Goal: Task Accomplishment & Management: Manage account settings

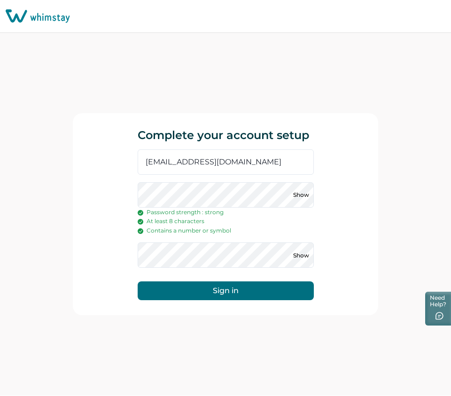
click at [138, 281] on button "Sign in" at bounding box center [226, 290] width 176 height 19
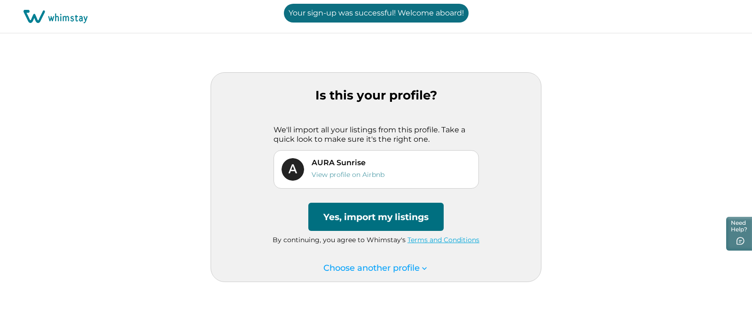
click at [400, 222] on button "Yes, import my listings" at bounding box center [375, 217] width 135 height 28
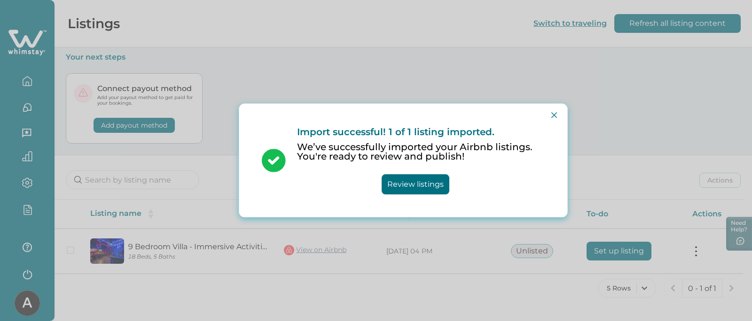
click at [428, 189] on button "Review listings" at bounding box center [415, 185] width 68 height 20
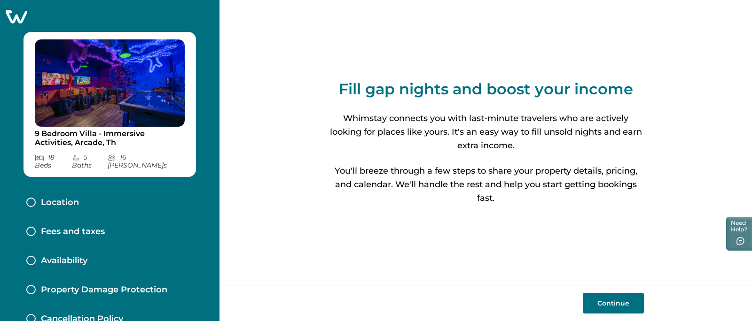
click at [618, 291] on div "Continue" at bounding box center [485, 303] width 532 height 36
click at [607, 305] on button "Continue" at bounding box center [612, 303] width 61 height 21
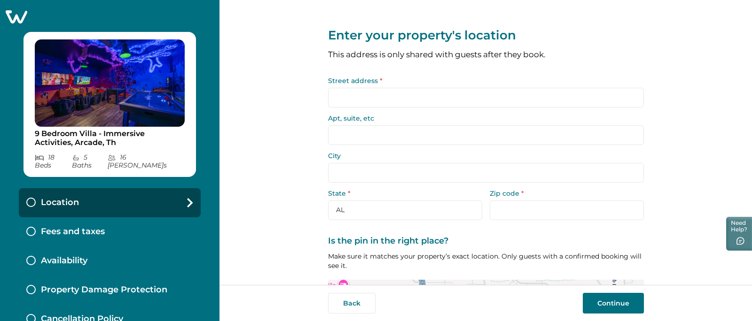
click at [345, 105] on input "Street address *" at bounding box center [486, 98] width 316 height 20
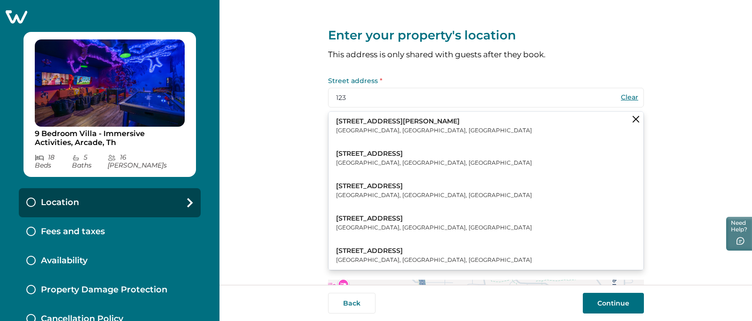
click at [354, 126] on p "Hemet, CA, USA" at bounding box center [434, 130] width 196 height 9
type input "[STREET_ADDRESS][PERSON_NAME]"
type input "Hemet"
select select "CA"
type input "92545"
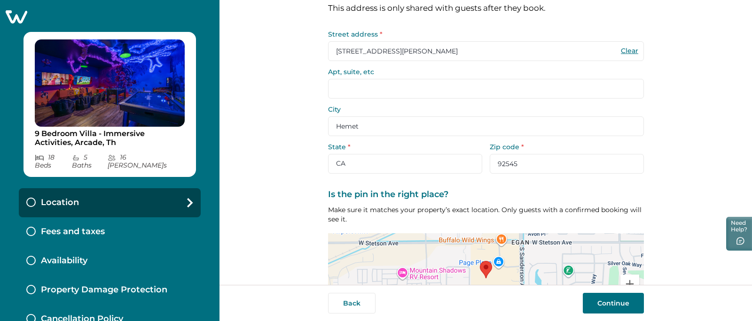
scroll to position [110, 0]
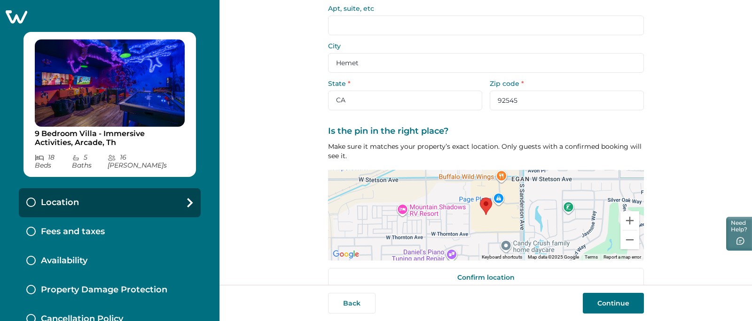
click at [608, 303] on button "Continue" at bounding box center [612, 303] width 61 height 21
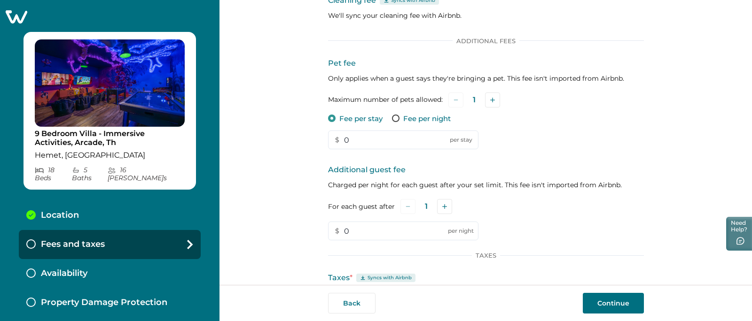
scroll to position [138, 0]
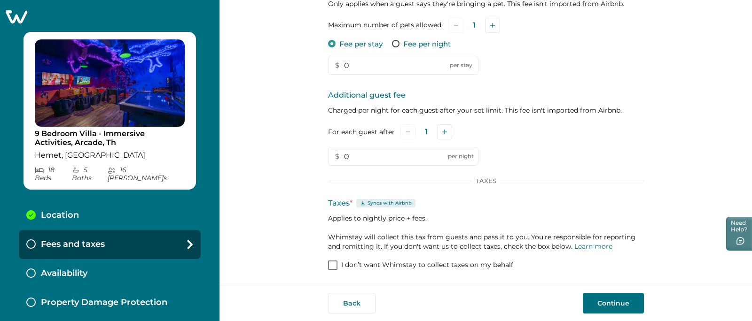
click at [371, 263] on p "I don’t want Whimstay to collect taxes on my behalf" at bounding box center [427, 265] width 172 height 9
click at [596, 304] on button "Continue" at bounding box center [612, 303] width 61 height 21
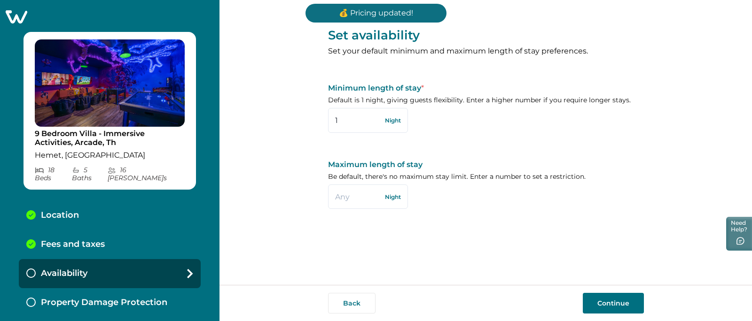
click at [601, 291] on div "Back Continue" at bounding box center [485, 303] width 532 height 36
click at [606, 303] on button "Continue" at bounding box center [612, 303] width 61 height 21
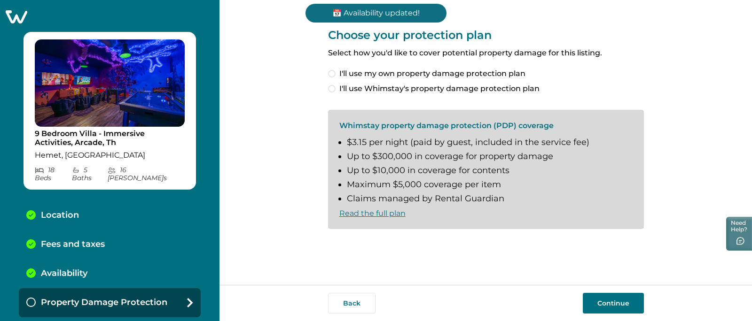
click at [352, 75] on span "I'll use my own property damage protection plan" at bounding box center [432, 73] width 186 height 11
click at [623, 298] on button "Continue" at bounding box center [612, 303] width 61 height 21
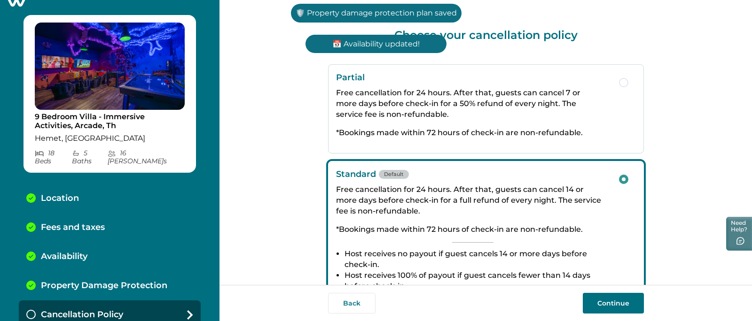
scroll to position [229, 0]
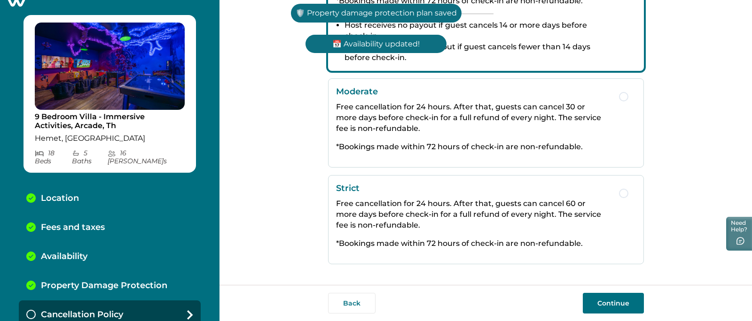
click at [611, 317] on div "Back Continue" at bounding box center [485, 303] width 532 height 36
click at [604, 305] on button "Continue" at bounding box center [612, 303] width 61 height 21
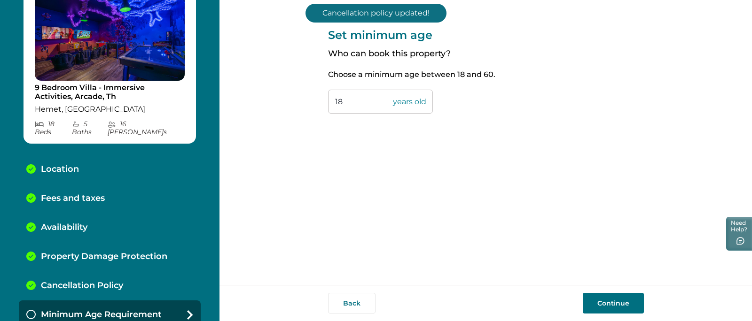
click at [600, 298] on button "Continue" at bounding box center [612, 303] width 61 height 21
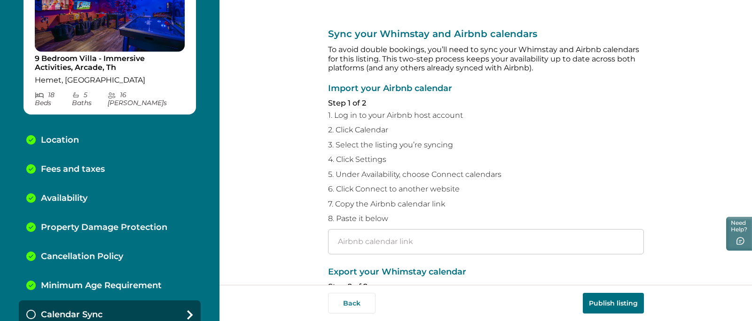
scroll to position [125, 0]
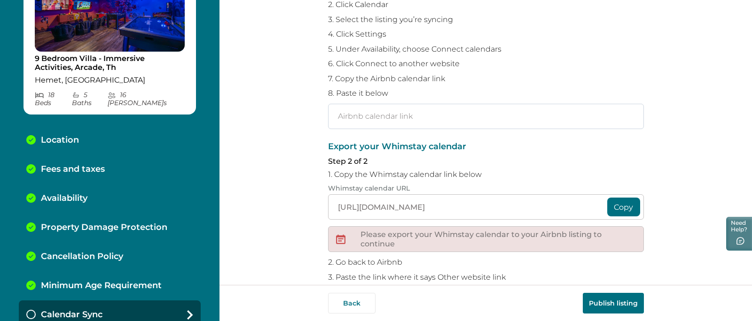
click at [386, 117] on input "text" at bounding box center [486, 116] width 316 height 25
paste input "[URL][DOMAIN_NAME]"
type input "[URL][DOMAIN_NAME]"
click at [622, 78] on p "7. Copy the Airbnb calendar link" at bounding box center [486, 78] width 316 height 9
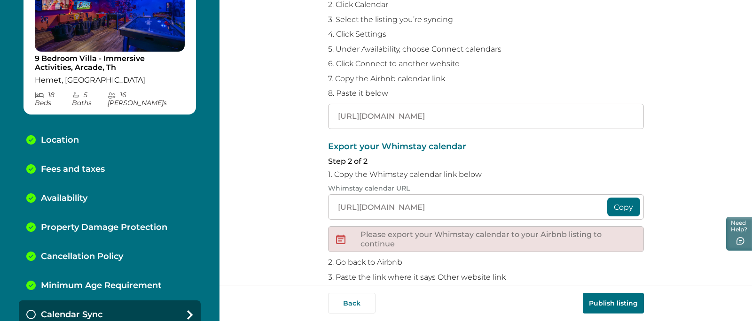
scroll to position [0, 0]
click at [625, 203] on button "Copy" at bounding box center [623, 207] width 33 height 19
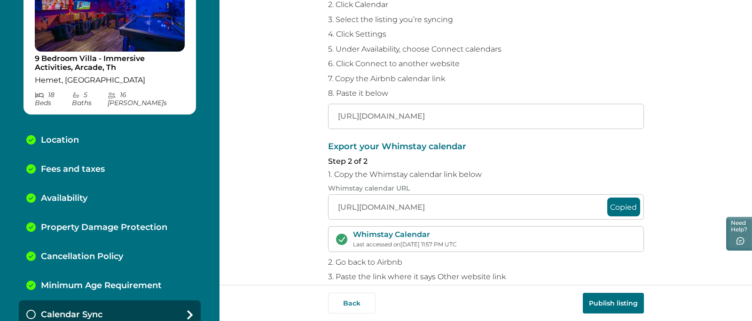
click at [623, 168] on div "Export your Whimstay calendar Step 2 of 2 1. Copy the Whimstay calendar link be…" at bounding box center [486, 234] width 316 height 184
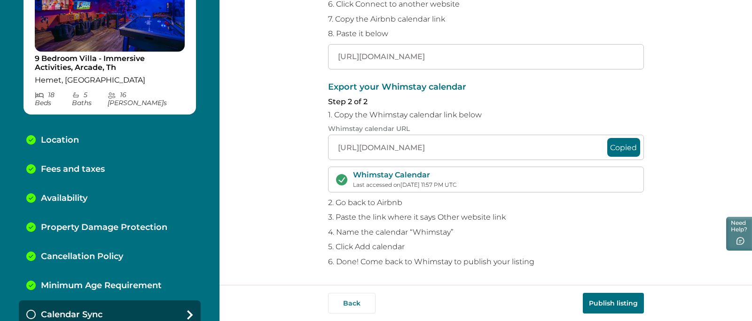
click at [611, 305] on button "Publish listing" at bounding box center [612, 303] width 61 height 21
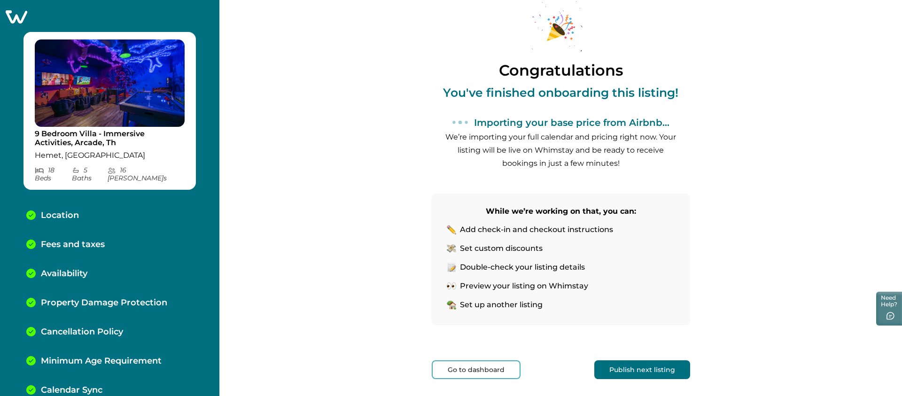
scroll to position [24, 0]
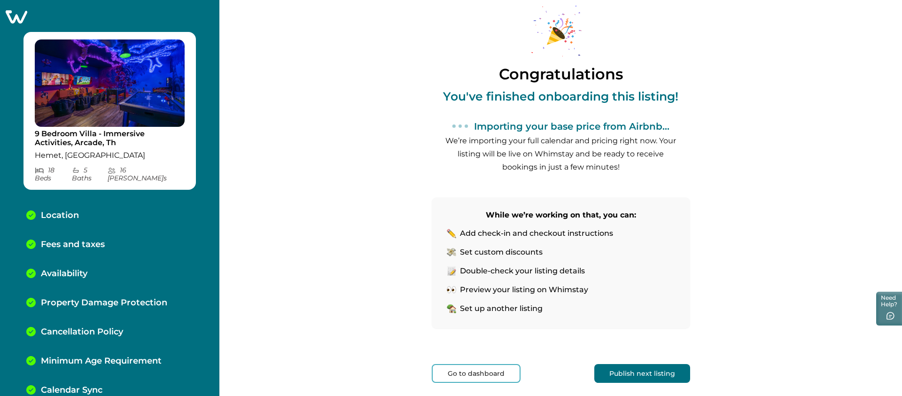
click at [603, 269] on li "Double-check your listing details" at bounding box center [561, 270] width 228 height 9
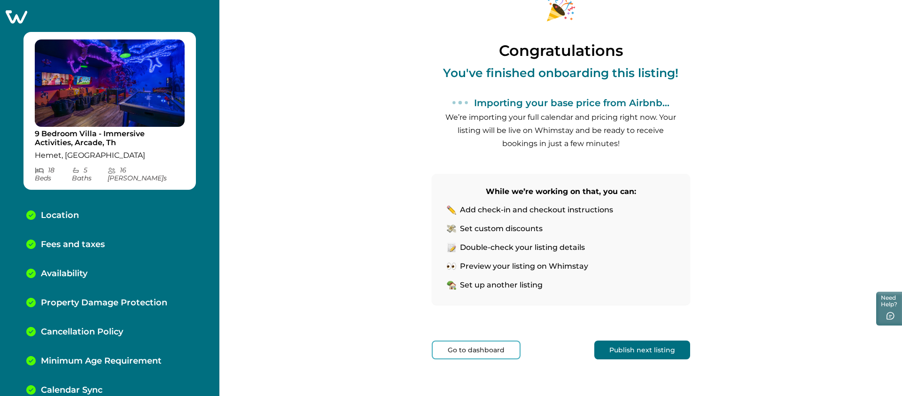
scroll to position [60, 0]
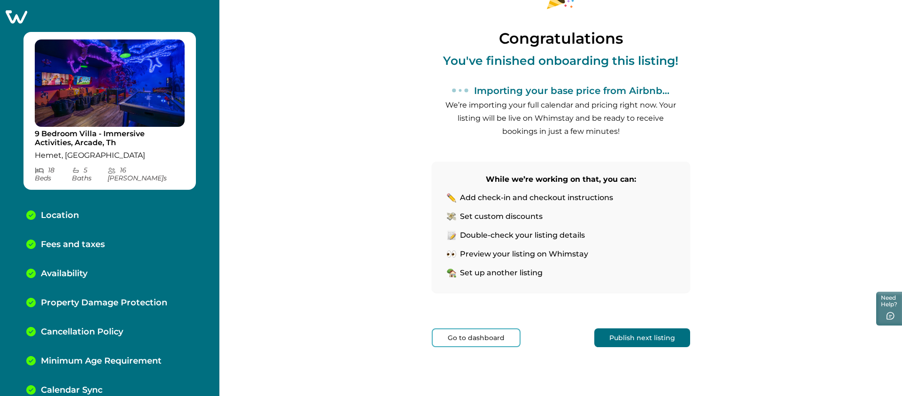
click at [654, 341] on button "Publish next listing" at bounding box center [642, 337] width 96 height 19
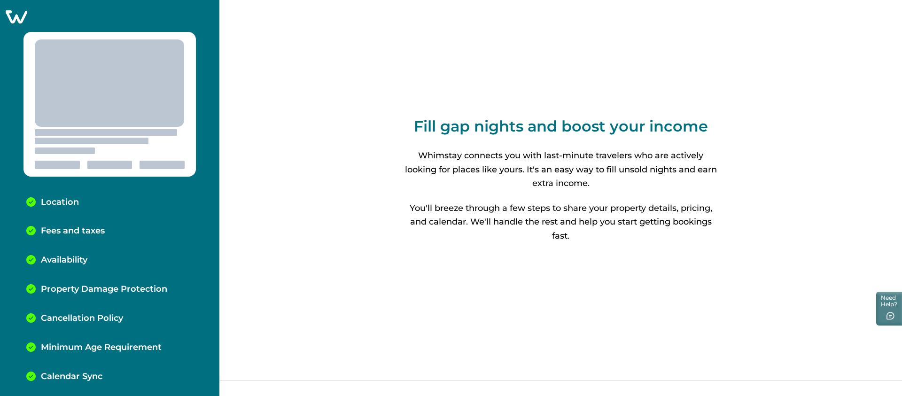
click at [20, 14] on icon at bounding box center [17, 16] width 22 height 13
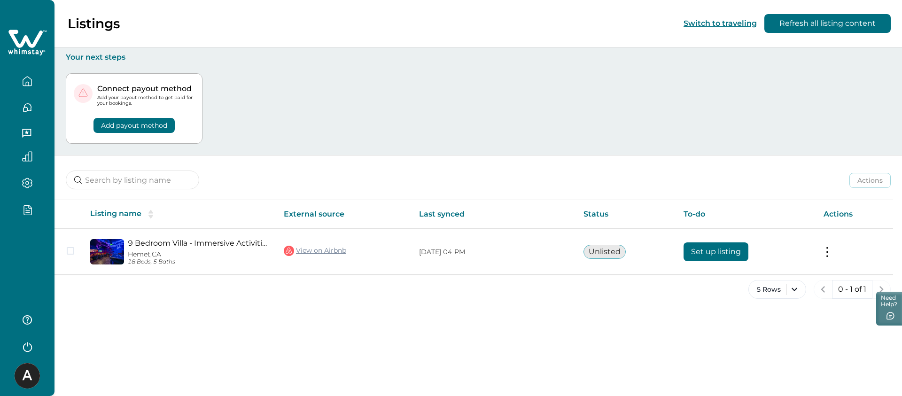
click at [445, 305] on div "5 Rows 0 - 1 of 1" at bounding box center [477, 297] width 847 height 34
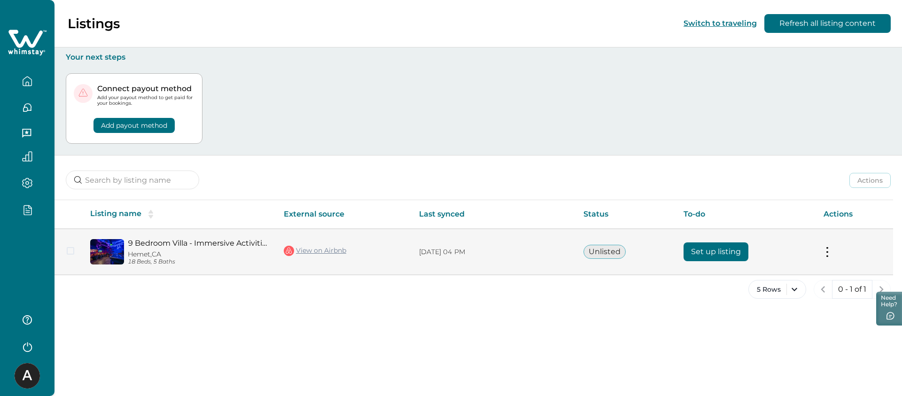
click at [707, 248] on button "Set up listing" at bounding box center [715, 251] width 65 height 19
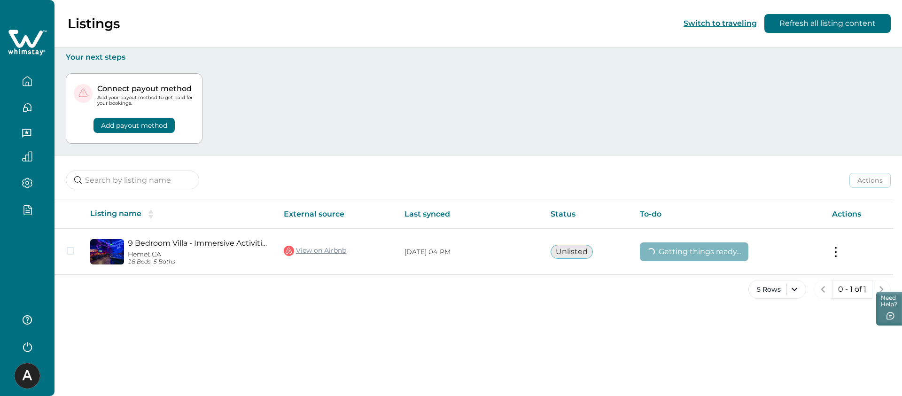
click at [26, 207] on icon "button" at bounding box center [27, 209] width 10 height 11
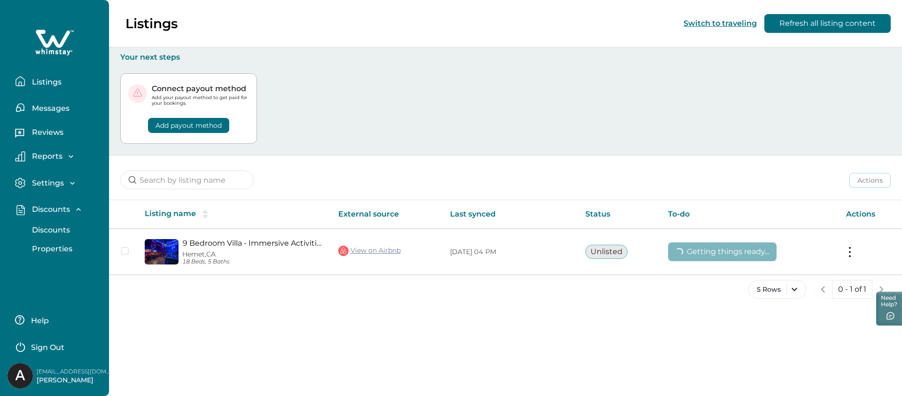
click at [46, 225] on button "Discounts" at bounding box center [65, 230] width 86 height 19
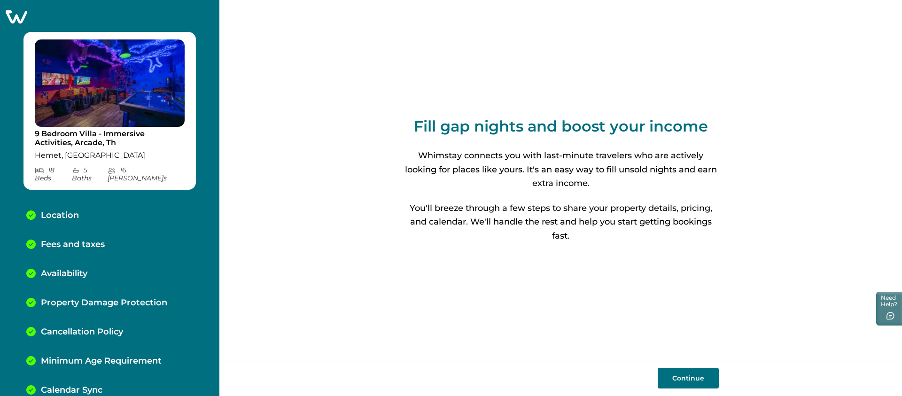
click at [17, 15] on icon at bounding box center [16, 16] width 23 height 15
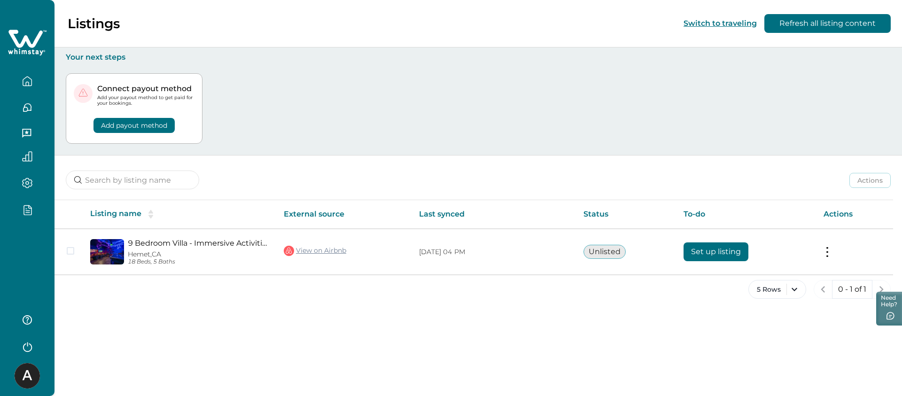
click at [28, 217] on div at bounding box center [27, 212] width 39 height 16
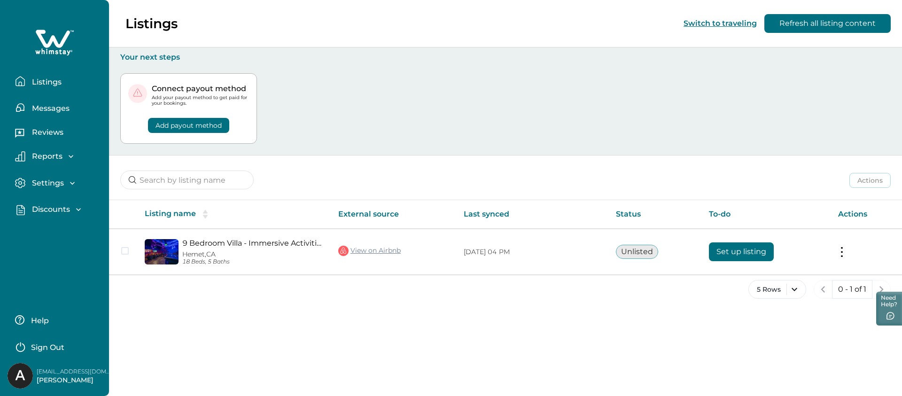
click at [46, 211] on p "Discounts" at bounding box center [49, 209] width 41 height 9
click at [55, 238] on button "Discounts" at bounding box center [65, 230] width 86 height 19
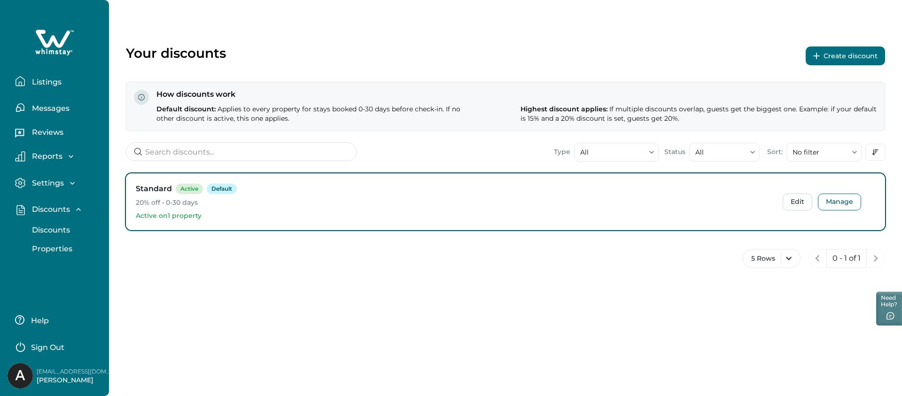
click at [819, 62] on button "Create discount" at bounding box center [845, 56] width 79 height 19
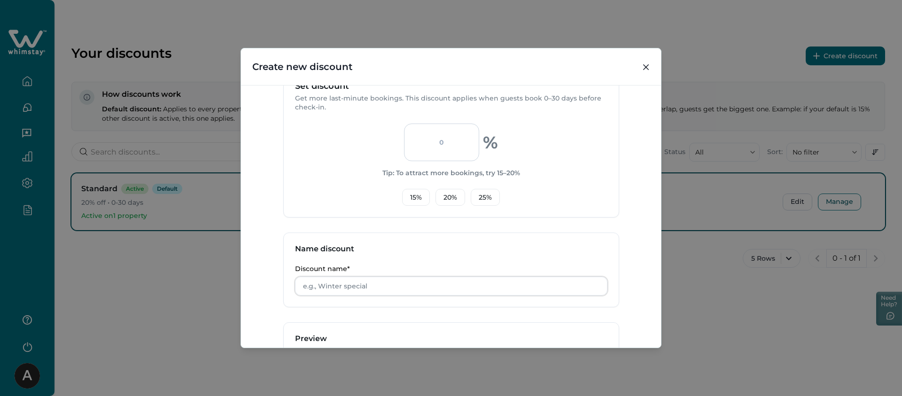
scroll to position [106, 0]
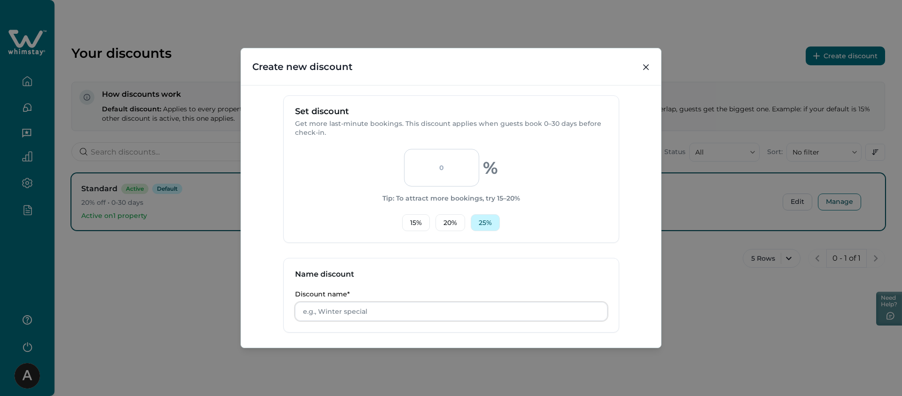
click at [484, 217] on button "25 %" at bounding box center [485, 222] width 29 height 17
type input "25"
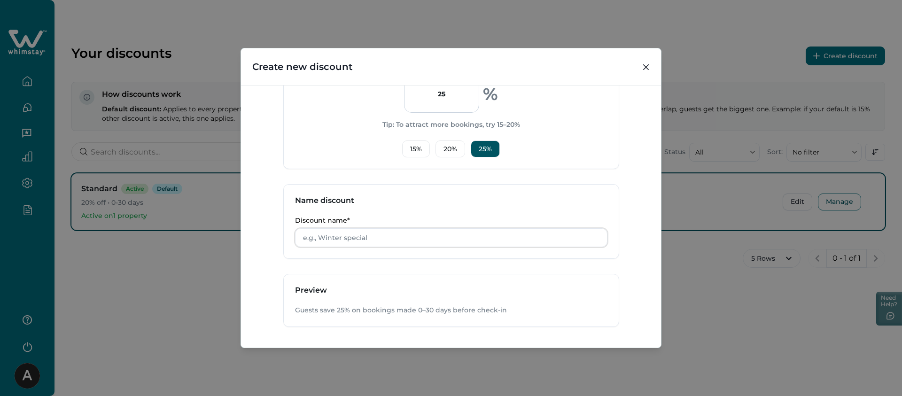
scroll to position [203, 0]
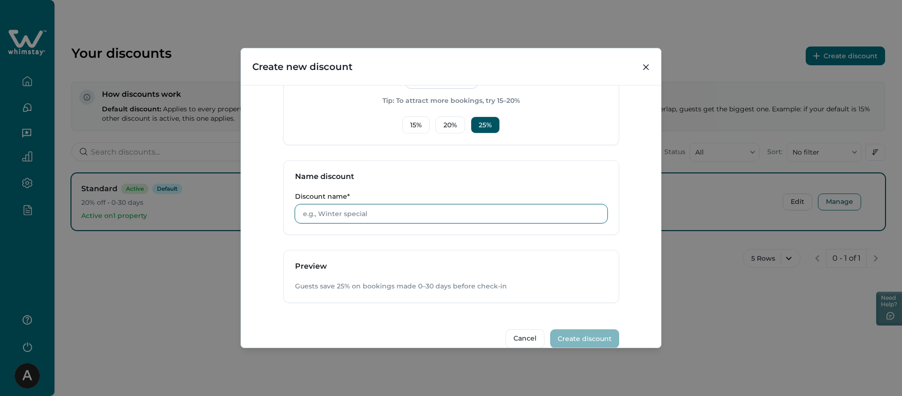
click at [365, 217] on input "Discount name*" at bounding box center [451, 213] width 312 height 19
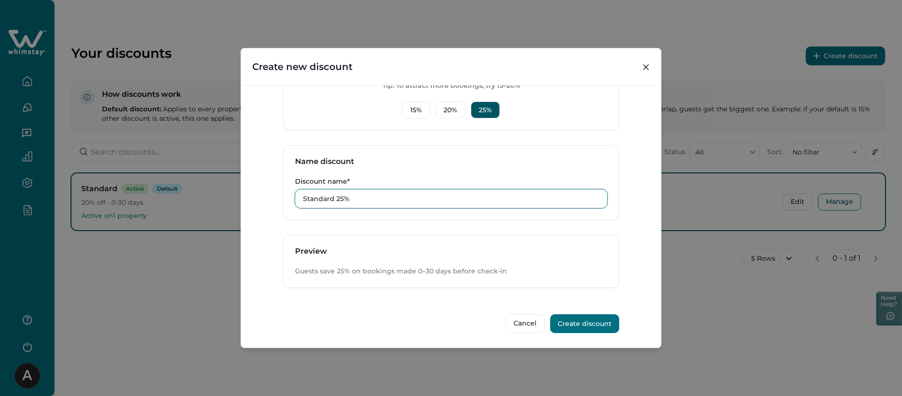
type input "Standard 25%"
click at [453, 253] on h3 "Preview" at bounding box center [451, 251] width 312 height 9
click at [600, 326] on button "Create discount" at bounding box center [584, 323] width 69 height 19
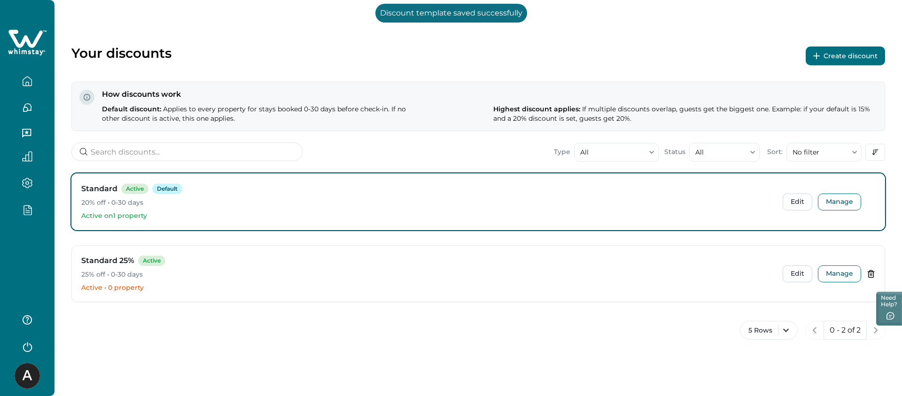
click at [840, 57] on button "Create discount" at bounding box center [845, 56] width 79 height 19
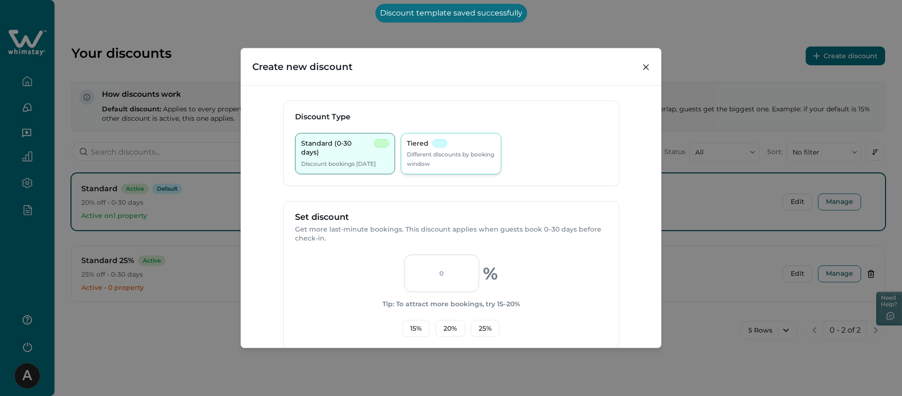
click at [442, 166] on p "Different discounts by booking window" at bounding box center [451, 159] width 88 height 18
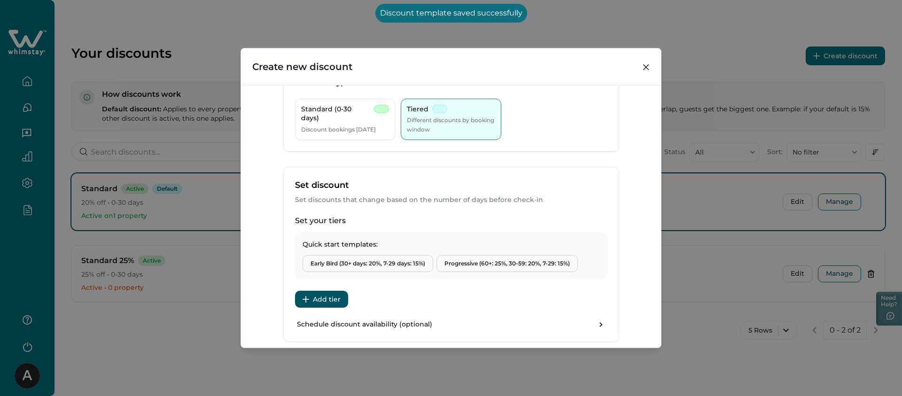
scroll to position [131, 0]
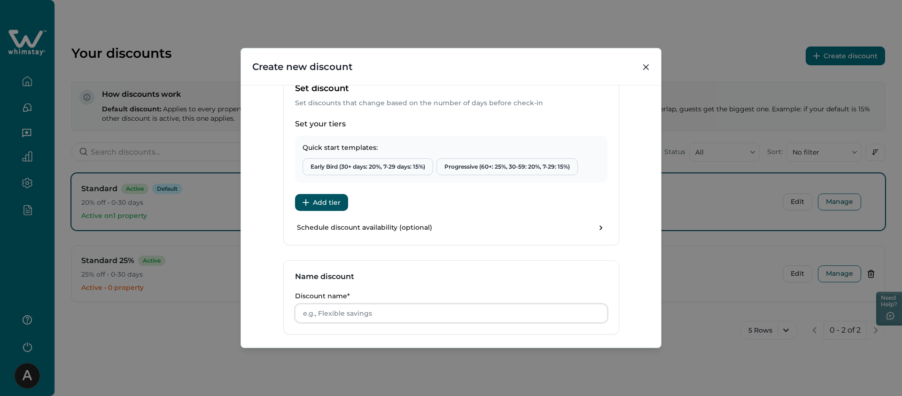
click at [318, 201] on button "Add tier" at bounding box center [321, 202] width 53 height 17
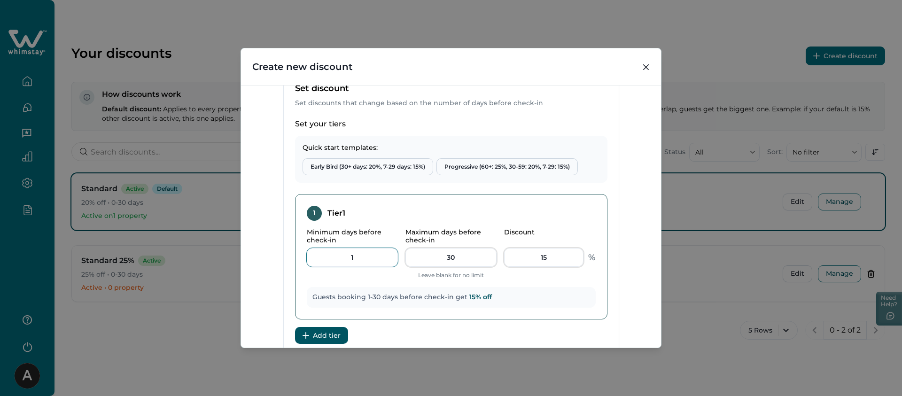
click at [371, 262] on input "1" at bounding box center [352, 257] width 91 height 19
click at [447, 264] on input "30" at bounding box center [450, 257] width 91 height 19
type input "7"
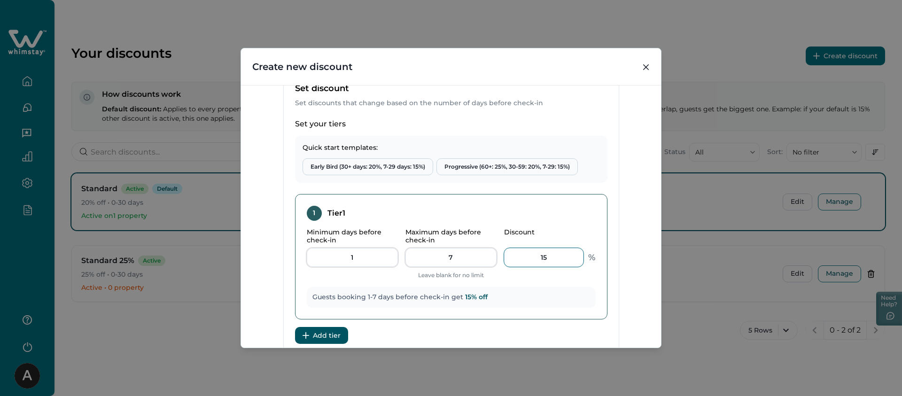
click at [531, 262] on input "15" at bounding box center [543, 257] width 79 height 19
click at [544, 259] on input "15" at bounding box center [543, 257] width 79 height 19
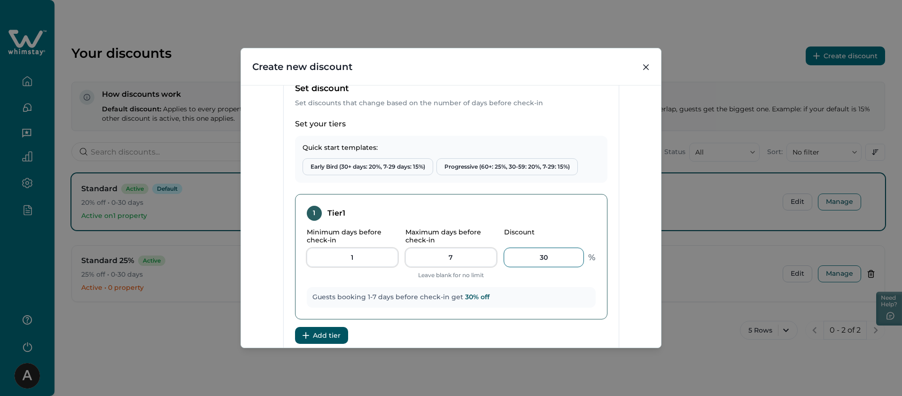
type input "30"
click at [523, 216] on div "1 Tier 1" at bounding box center [451, 213] width 289 height 15
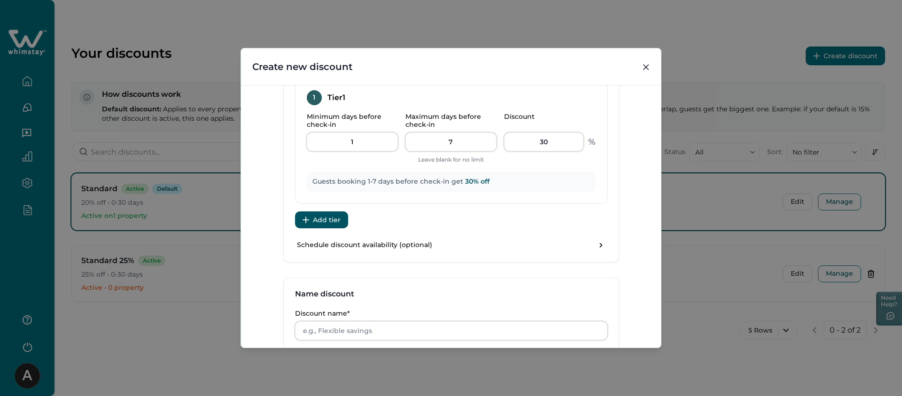
scroll to position [312, 0]
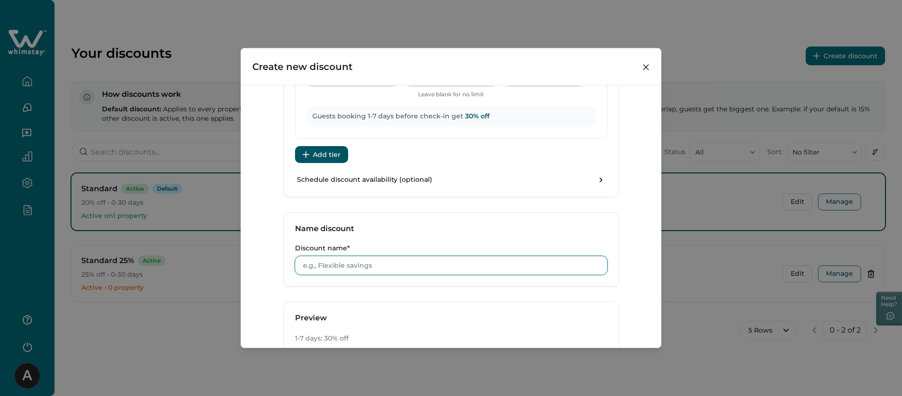
click at [354, 269] on input "Discount name*" at bounding box center [451, 265] width 312 height 19
type input "1"
type input "a"
type input "1 week to check-in"
click at [414, 232] on div "Name discount" at bounding box center [451, 229] width 335 height 32
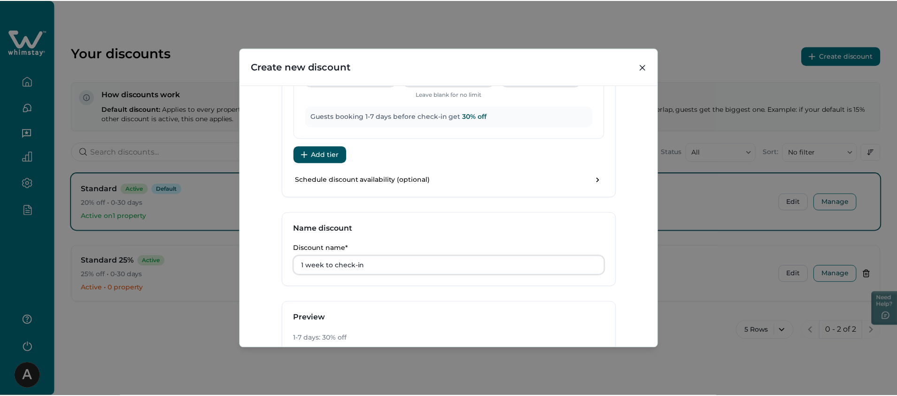
scroll to position [379, 0]
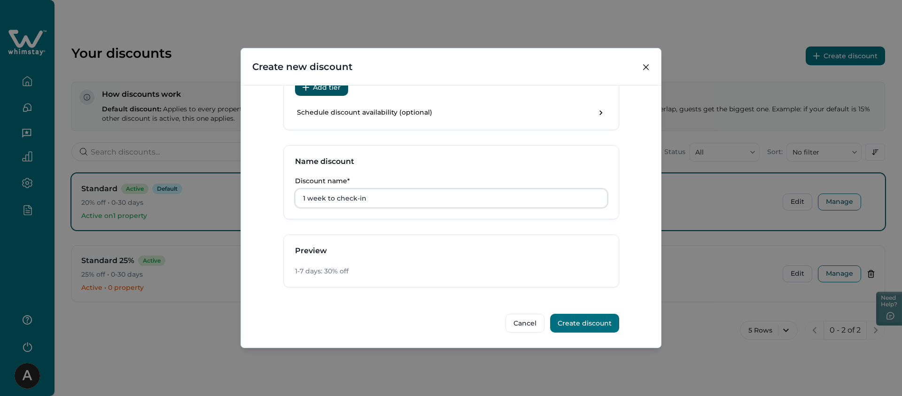
click at [596, 324] on button "Create discount" at bounding box center [584, 323] width 69 height 19
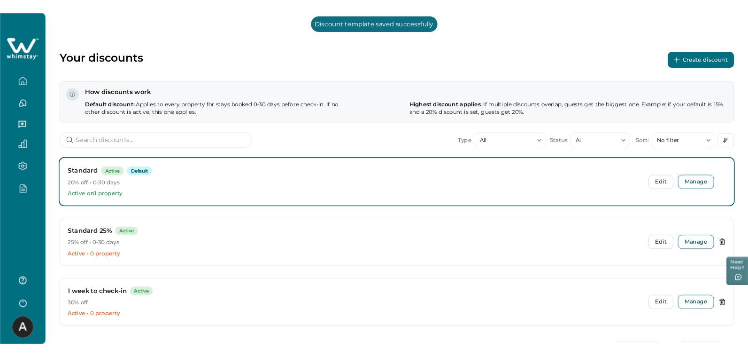
scroll to position [40, 0]
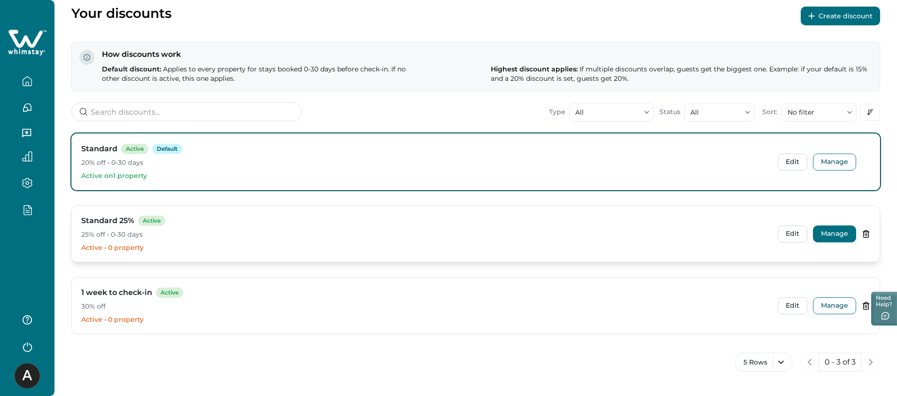
click at [823, 237] on button "Manage" at bounding box center [834, 233] width 43 height 17
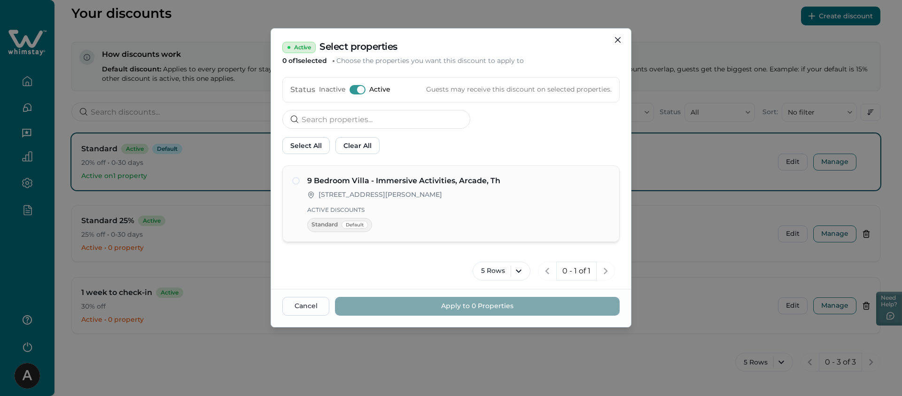
click at [369, 178] on h4 "9 Bedroom Villa - Immersive Activities, Arcade, Th" at bounding box center [458, 180] width 303 height 11
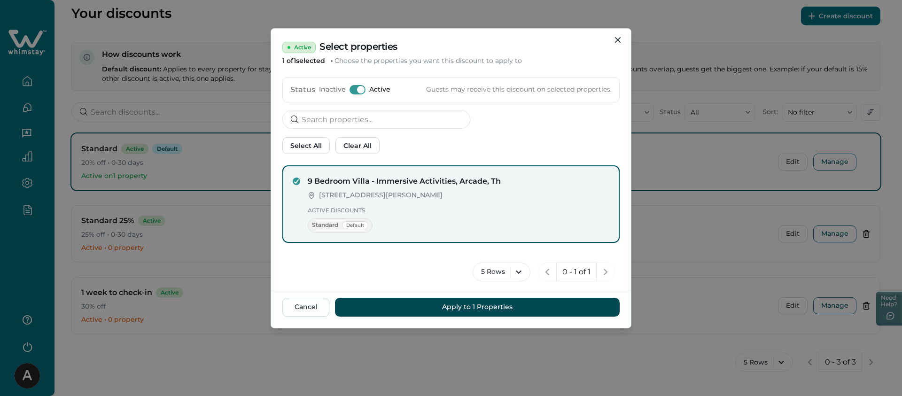
click at [473, 312] on button "Apply to 1 Properties" at bounding box center [477, 307] width 285 height 19
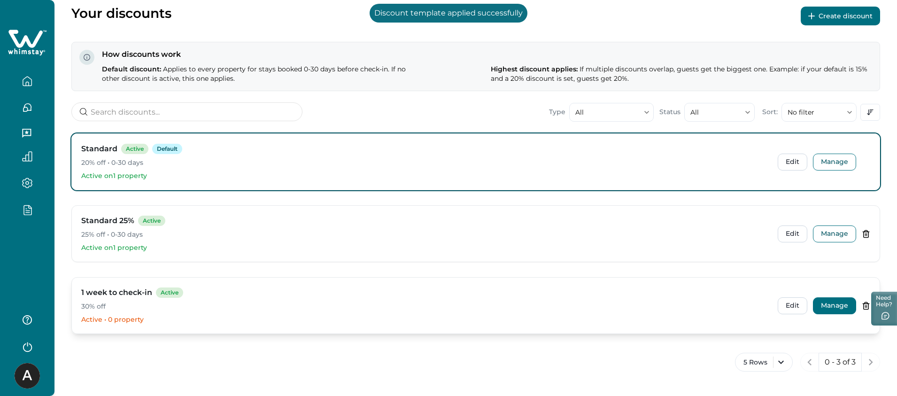
click at [836, 301] on button "Manage" at bounding box center [834, 305] width 43 height 17
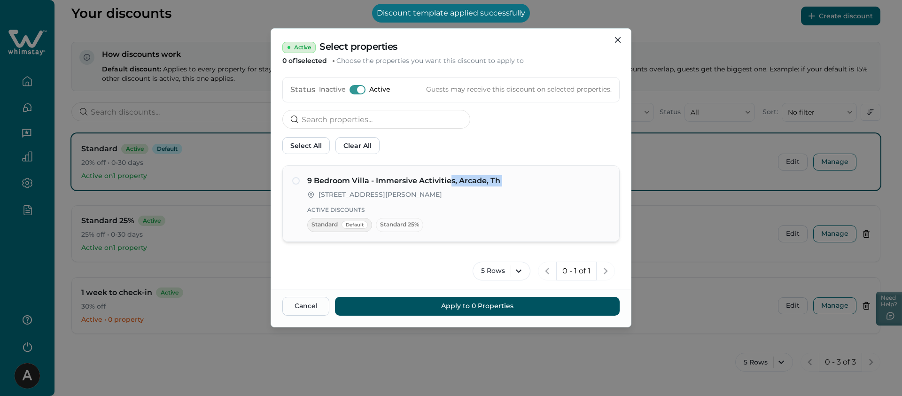
click at [450, 186] on div "9 Bedroom Villa - Immersive Activities, Arcade, Th [STREET_ADDRESS][PERSON_NAME…" at bounding box center [458, 203] width 303 height 57
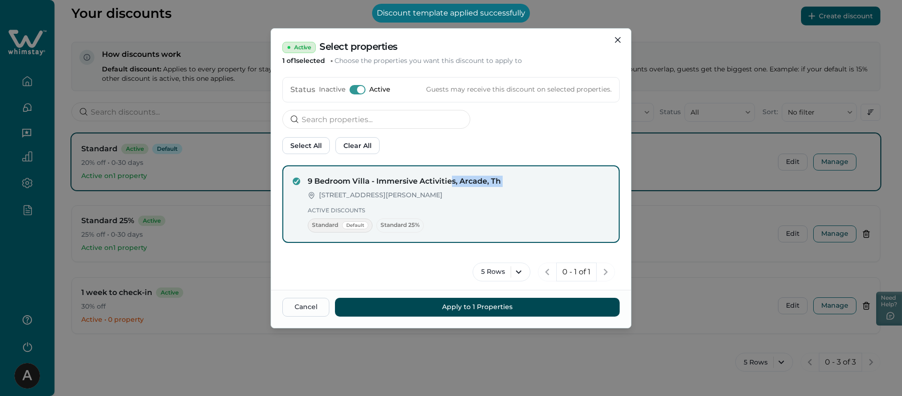
click at [536, 309] on button "Apply to 1 Properties" at bounding box center [477, 307] width 285 height 19
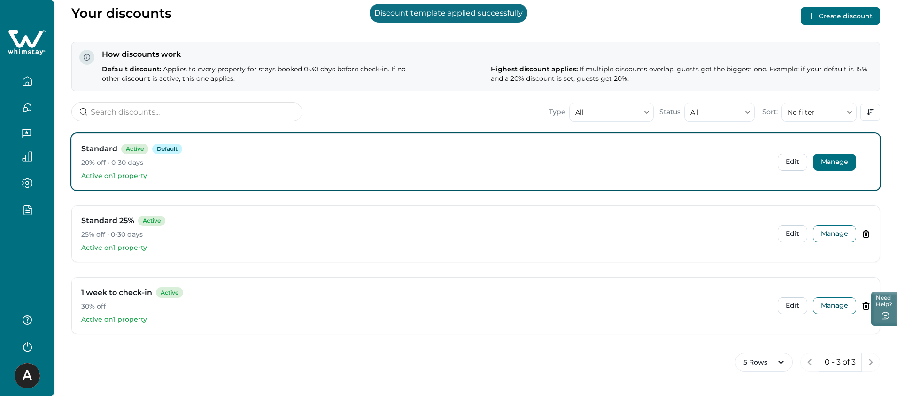
click at [831, 163] on button "Manage" at bounding box center [834, 162] width 43 height 17
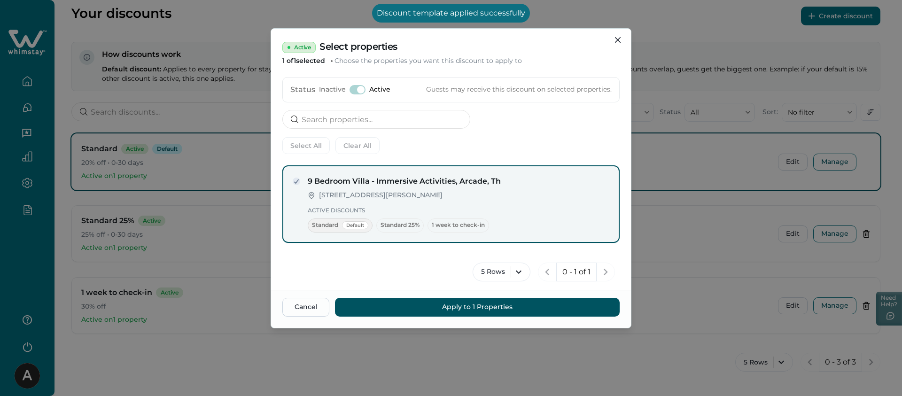
click at [350, 91] on span at bounding box center [357, 89] width 16 height 9
click at [622, 39] on button "Close" at bounding box center [617, 39] width 15 height 15
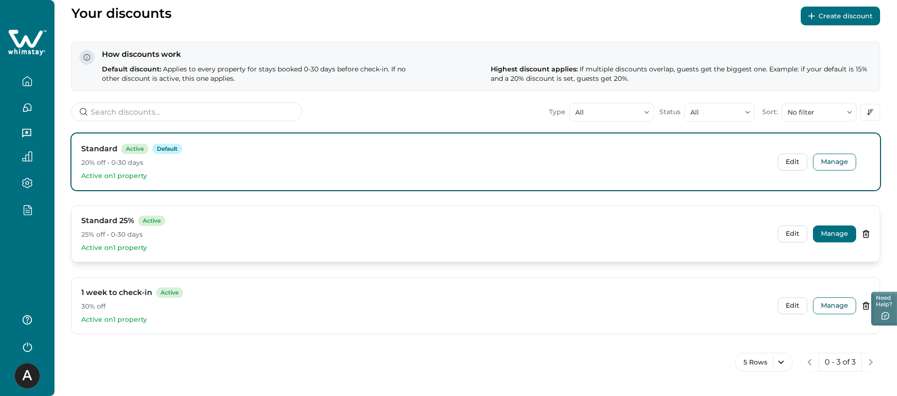
click at [836, 232] on button "Manage" at bounding box center [834, 233] width 43 height 17
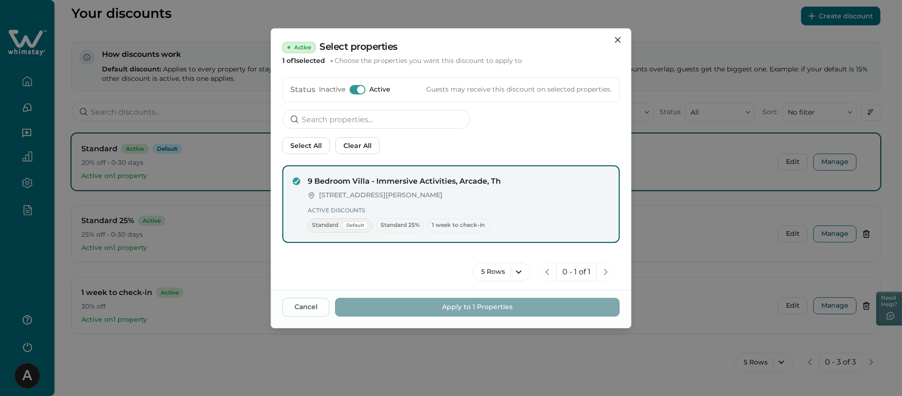
click at [358, 90] on span at bounding box center [361, 90] width 8 height 8
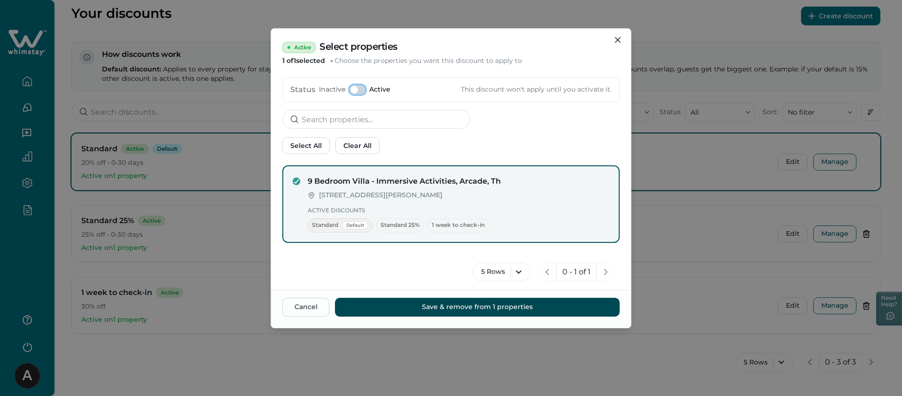
click at [490, 303] on button "Save & remove from 1 properties" at bounding box center [477, 307] width 285 height 19
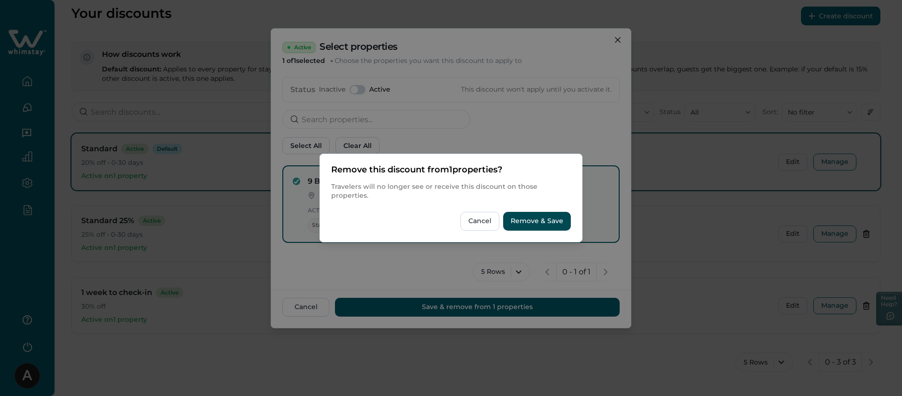
click at [532, 227] on button "Remove & Save" at bounding box center [537, 221] width 68 height 19
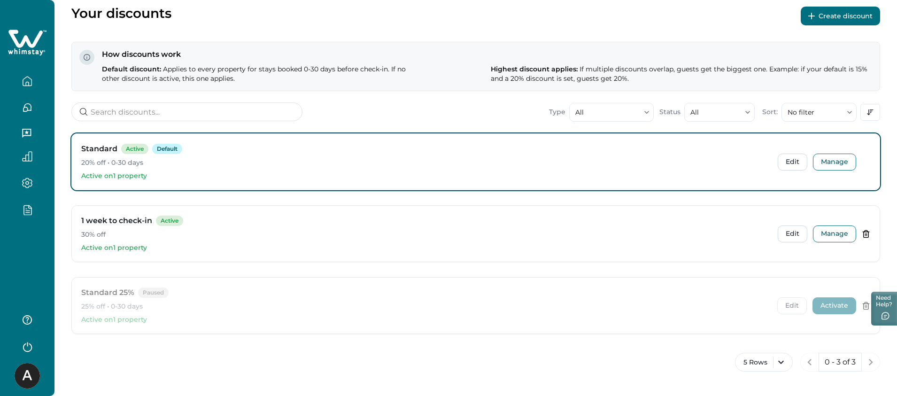
click at [831, 305] on button "Activate" at bounding box center [835, 305] width 44 height 17
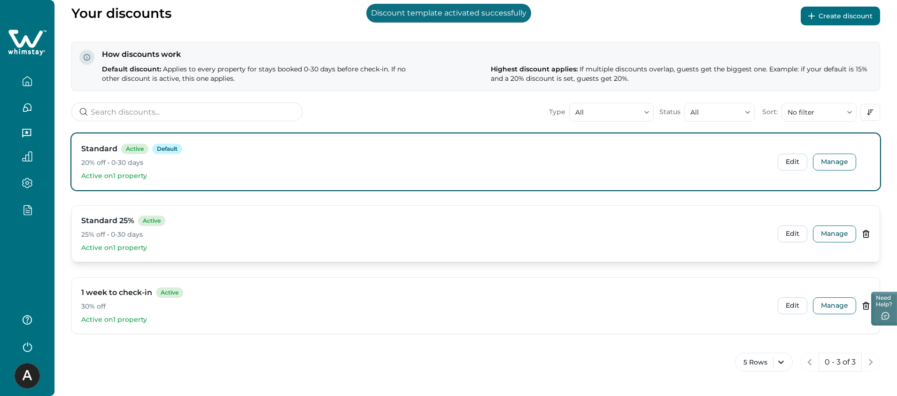
click at [843, 224] on div "Standard 25% Active 25% off • 0-30 days Active on 1 property Edit Manage" at bounding box center [476, 234] width 808 height 56
click at [834, 233] on button "Manage" at bounding box center [834, 233] width 43 height 17
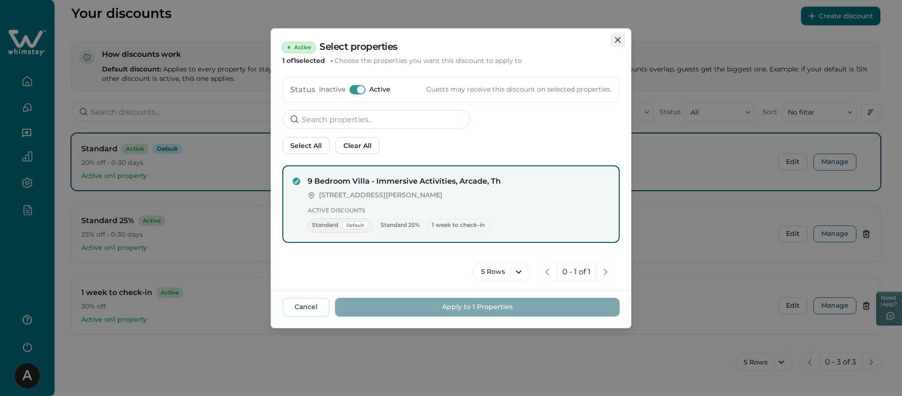
click at [612, 44] on button "Close" at bounding box center [617, 39] width 15 height 15
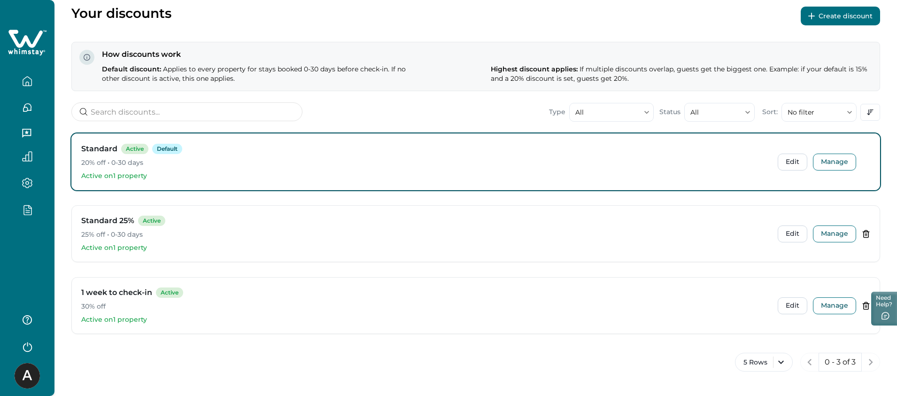
click at [294, 201] on div "Standard Active Default 20% off • 0-30 days Active on 1 property Edit Manage St…" at bounding box center [475, 237] width 809 height 208
click at [458, 96] on div "Your discounts Create discount How discounts work Default discount: Applies to …" at bounding box center [475, 178] width 843 height 436
click at [112, 249] on p "Active on 1 property" at bounding box center [425, 247] width 689 height 9
click at [834, 238] on button "Manage" at bounding box center [834, 233] width 43 height 17
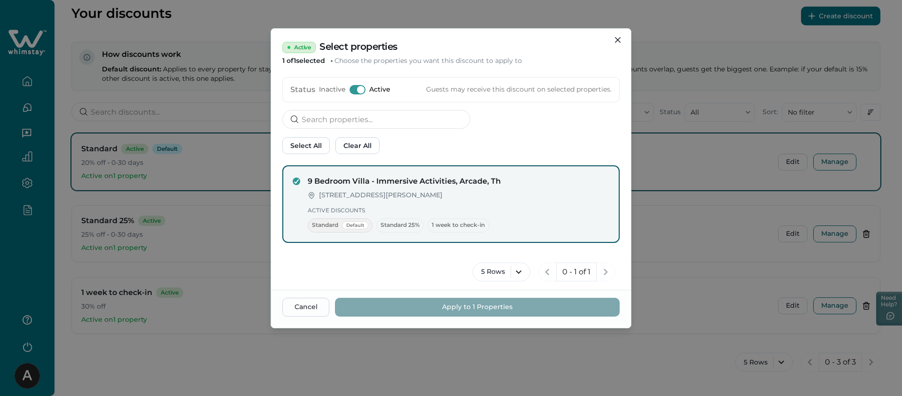
click at [361, 90] on span at bounding box center [361, 90] width 8 height 8
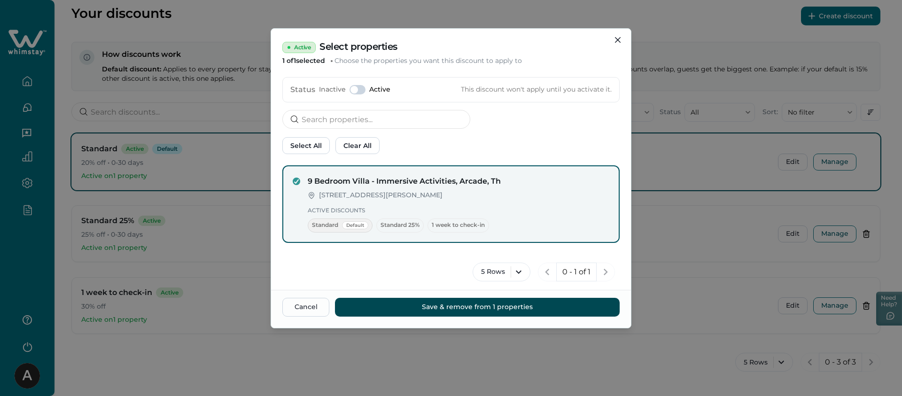
click at [506, 310] on button "Save & remove from 1 properties" at bounding box center [477, 307] width 285 height 19
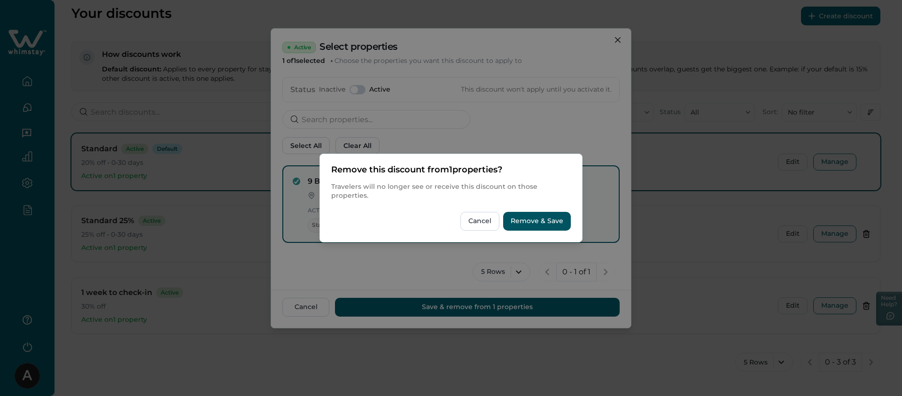
drag, startPoint x: 450, startPoint y: 170, endPoint x: 508, endPoint y: 170, distance: 57.8
click at [508, 170] on p "Remove this discount from 1 properties?" at bounding box center [451, 169] width 240 height 9
click at [505, 176] on div "Remove this discount from 1 properties? Travelers will no longer see or receive…" at bounding box center [451, 198] width 262 height 88
drag, startPoint x: 502, startPoint y: 185, endPoint x: 447, endPoint y: 214, distance: 62.2
click at [447, 214] on div "Remove this discount from 1 properties? Travelers will no longer see or receive…" at bounding box center [451, 198] width 262 height 88
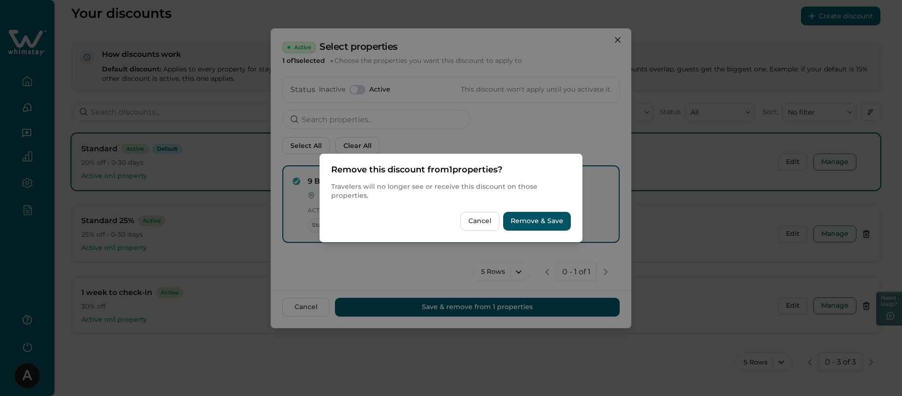
click at [447, 214] on div "Cancel Remove & Save" at bounding box center [451, 221] width 240 height 19
click at [535, 225] on button "Remove & Save" at bounding box center [537, 221] width 68 height 19
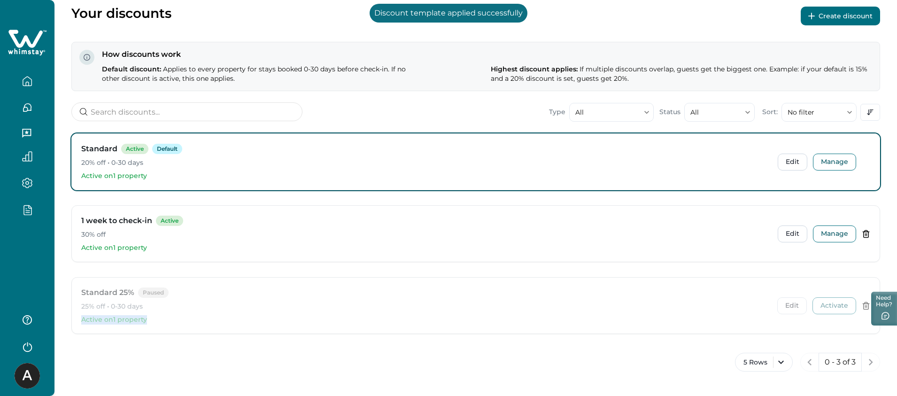
drag, startPoint x: 83, startPoint y: 320, endPoint x: 154, endPoint y: 322, distance: 71.4
click at [155, 322] on p "Active on 1 property" at bounding box center [425, 319] width 689 height 9
click at [154, 322] on p "Active on 1 property" at bounding box center [425, 319] width 689 height 9
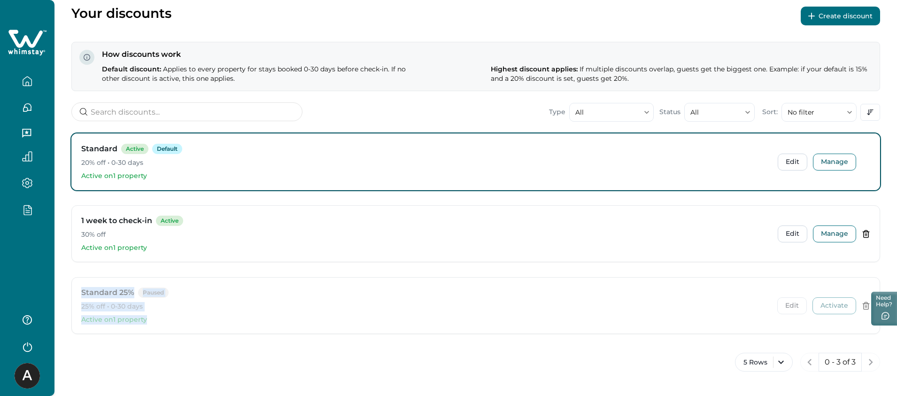
drag, startPoint x: 82, startPoint y: 278, endPoint x: 293, endPoint y: 322, distance: 215.4
click at [294, 322] on div "Standard 25% Paused 25% off • 0-30 days Active on 1 property Edit Activate" at bounding box center [476, 306] width 808 height 56
click at [293, 322] on p "Active on 1 property" at bounding box center [425, 319] width 689 height 9
drag, startPoint x: 142, startPoint y: 289, endPoint x: 177, endPoint y: 293, distance: 35.0
click at [177, 293] on div "Standard 25% Paused" at bounding box center [425, 292] width 689 height 11
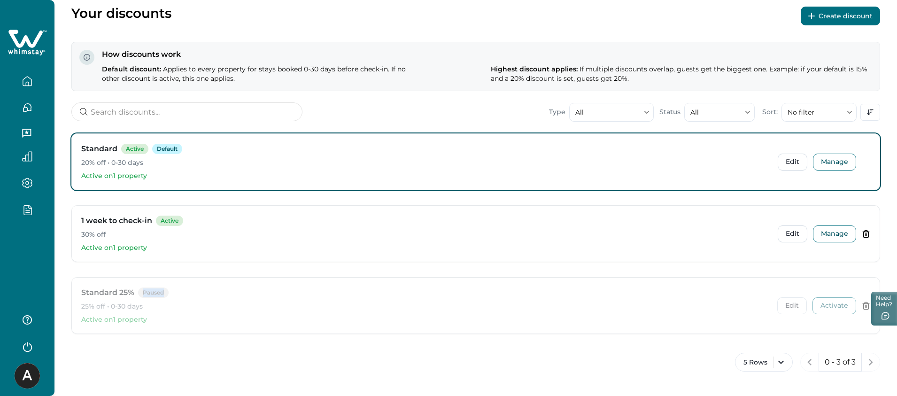
click at [176, 293] on div "Standard 25% Paused" at bounding box center [425, 292] width 689 height 11
click at [531, 299] on div "Standard 25% Paused 25% off • 0-30 days" at bounding box center [425, 299] width 689 height 24
click at [838, 304] on button "Activate" at bounding box center [835, 305] width 44 height 17
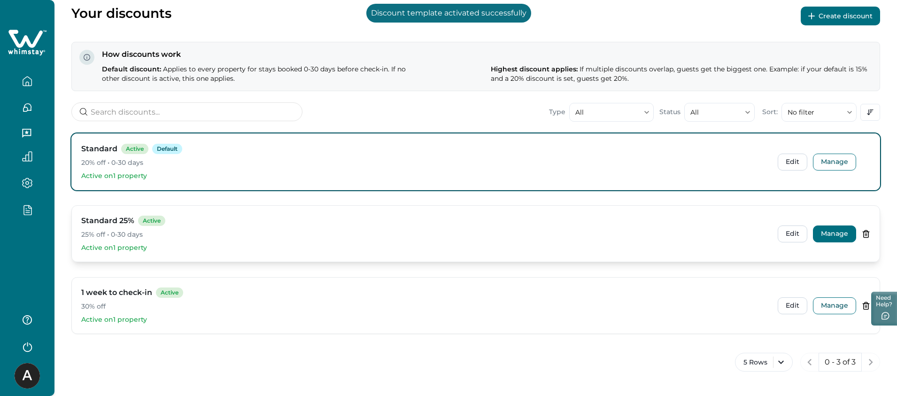
click at [828, 235] on button "Manage" at bounding box center [834, 233] width 43 height 17
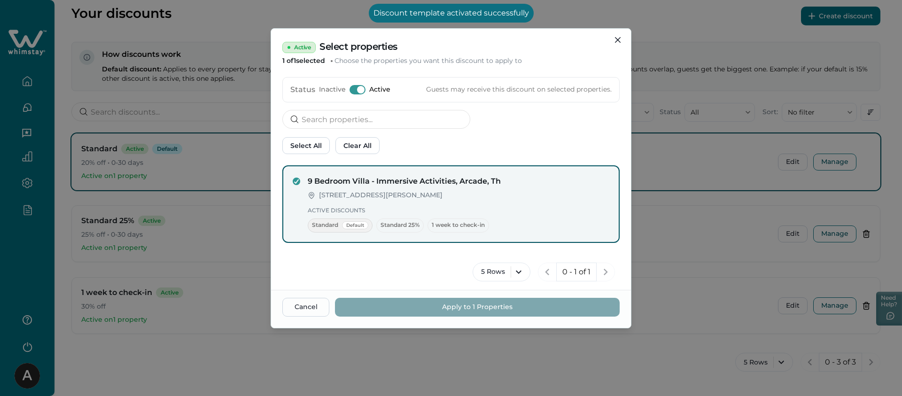
click at [357, 93] on div "Status Inactive Active Guests may receive this discount on selected properties." at bounding box center [450, 89] width 337 height 25
click at [357, 93] on span at bounding box center [357, 89] width 16 height 9
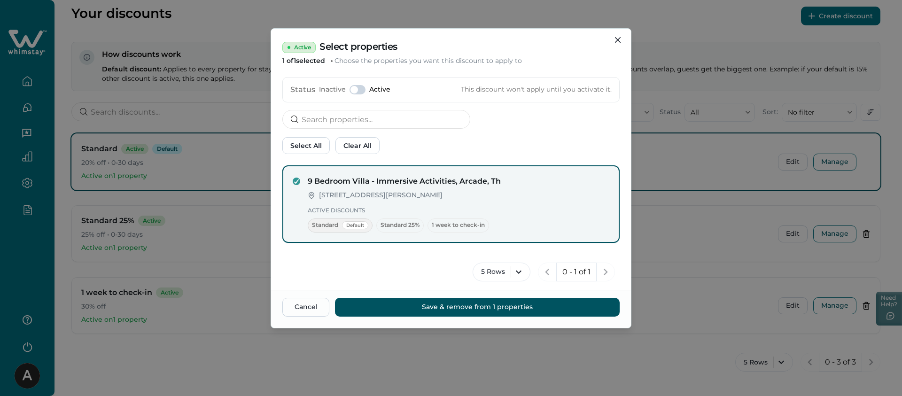
click at [358, 91] on span at bounding box center [357, 89] width 16 height 9
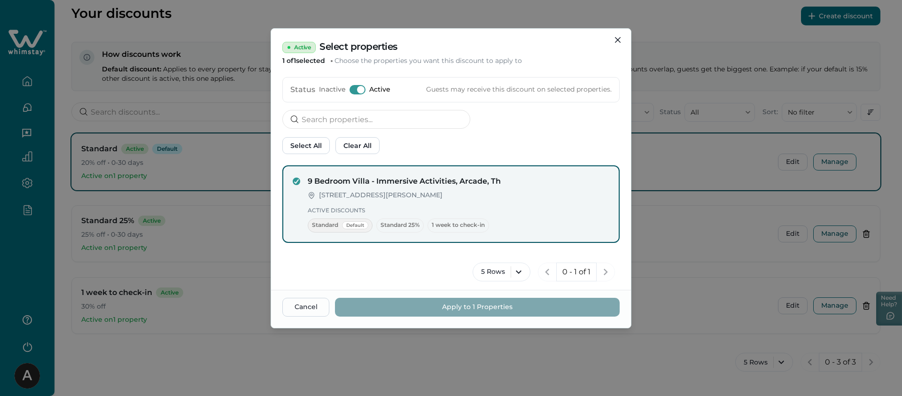
click at [358, 91] on span at bounding box center [361, 90] width 8 height 8
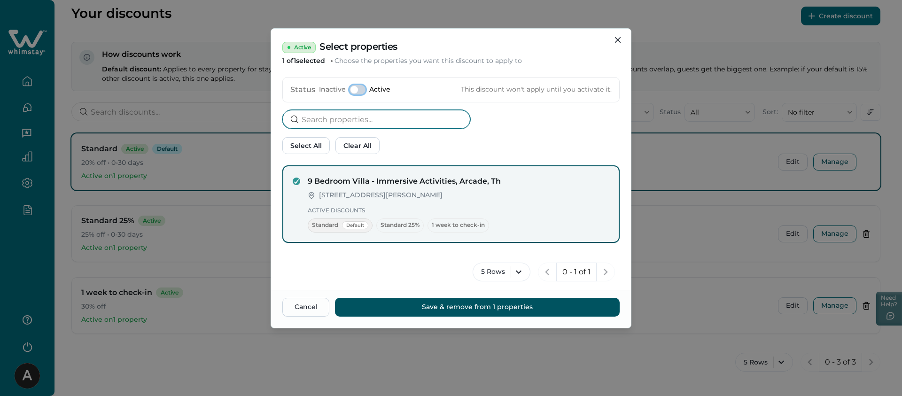
click at [458, 120] on input at bounding box center [376, 119] width 188 height 19
click at [535, 125] on div "Active Select properties 1 of 1 selected Choose the properties you want this di…" at bounding box center [451, 93] width 360 height 129
click at [569, 136] on div "Active Select properties 1 of 1 selected Choose the properties you want this di…" at bounding box center [451, 93] width 360 height 129
click at [360, 87] on span at bounding box center [357, 89] width 16 height 9
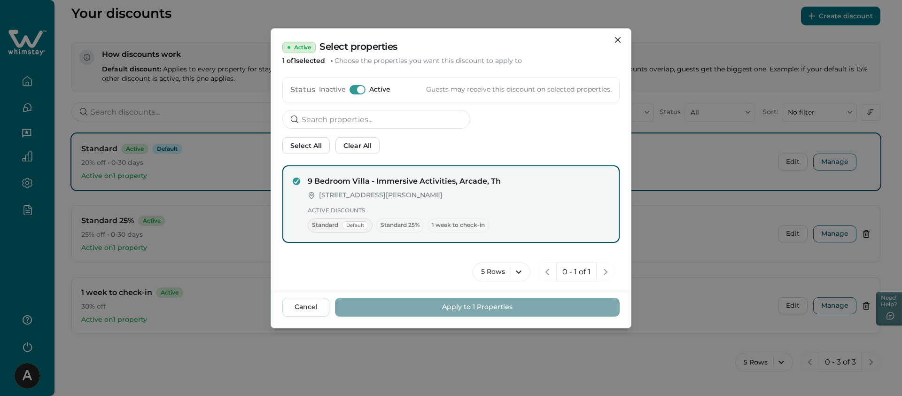
click at [360, 87] on span at bounding box center [361, 90] width 8 height 8
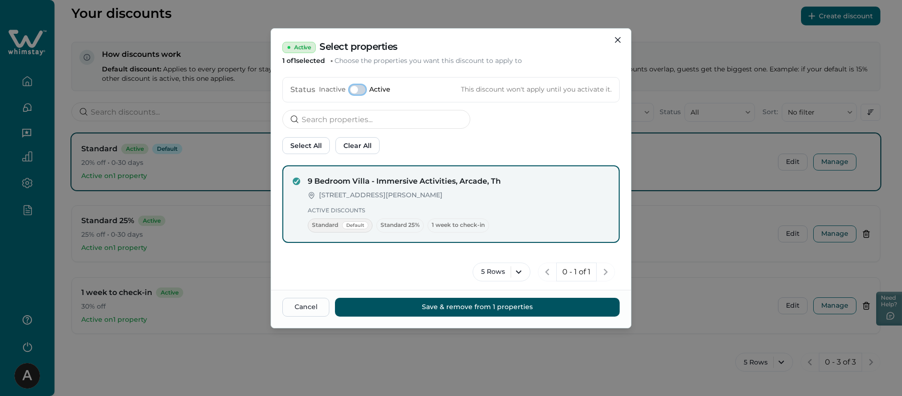
click at [546, 133] on div "Active Select properties 1 of 1 selected Choose the properties you want this di…" at bounding box center [451, 93] width 360 height 129
click at [353, 91] on span at bounding box center [354, 90] width 8 height 8
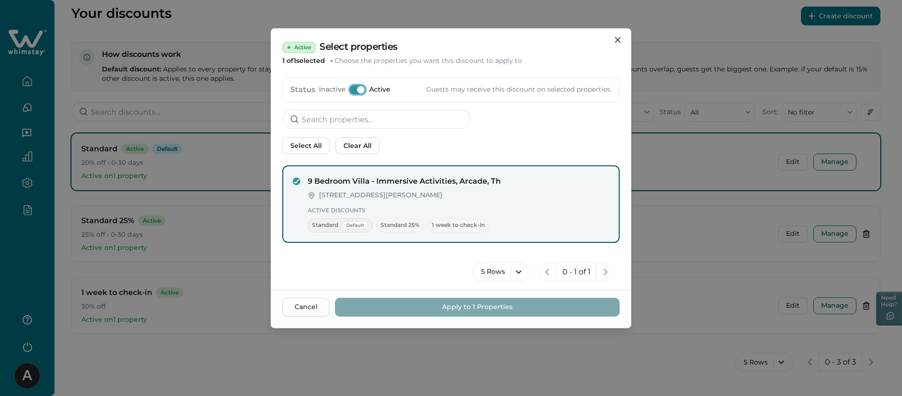
click at [354, 89] on span at bounding box center [357, 89] width 16 height 9
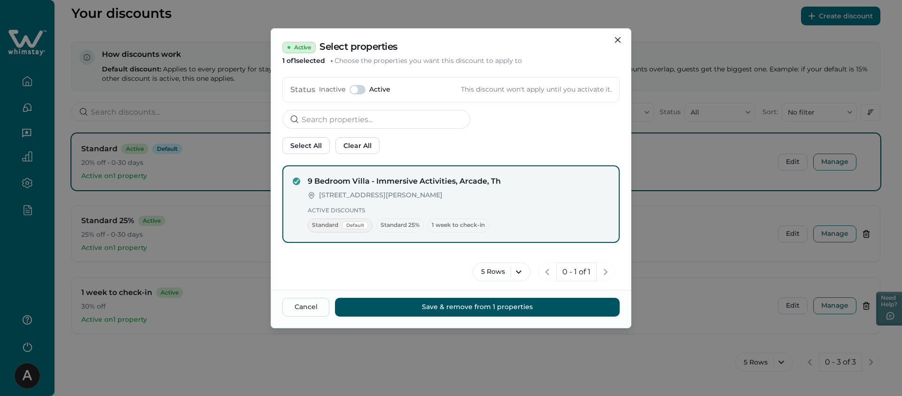
click at [358, 90] on span at bounding box center [357, 89] width 16 height 9
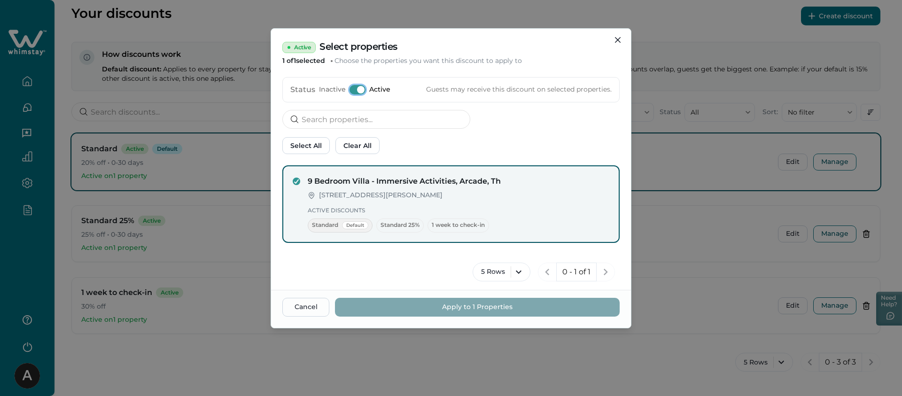
click at [371, 109] on div "Active Select properties 1 of 1 selected Choose the properties you want this di…" at bounding box center [451, 93] width 360 height 129
click at [616, 258] on div "5 Rows 0 - 1 of 1" at bounding box center [450, 272] width 337 height 28
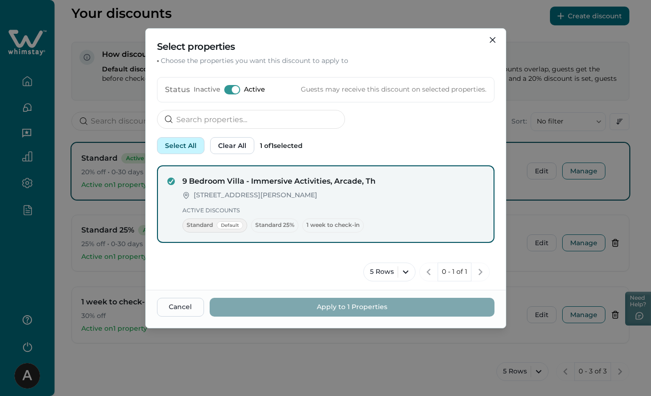
click at [185, 149] on button "Select All" at bounding box center [180, 145] width 47 height 17
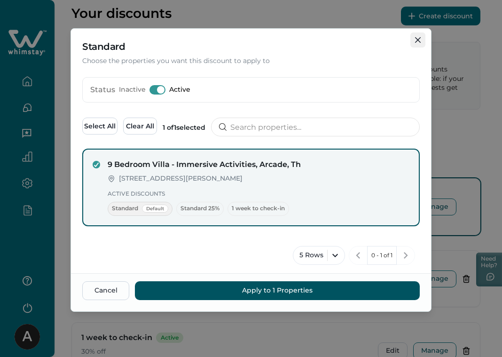
click at [419, 43] on button "Close" at bounding box center [417, 39] width 15 height 15
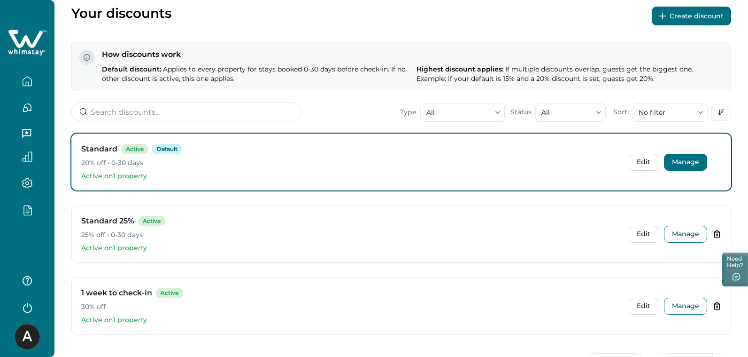
click at [681, 164] on button "Manage" at bounding box center [685, 162] width 43 height 17
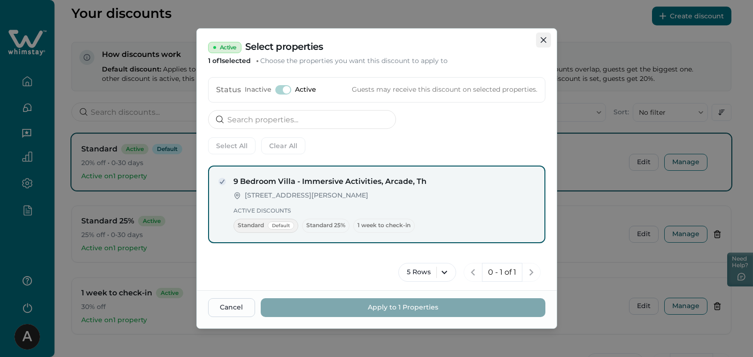
click at [543, 41] on icon "Close" at bounding box center [544, 40] width 6 height 6
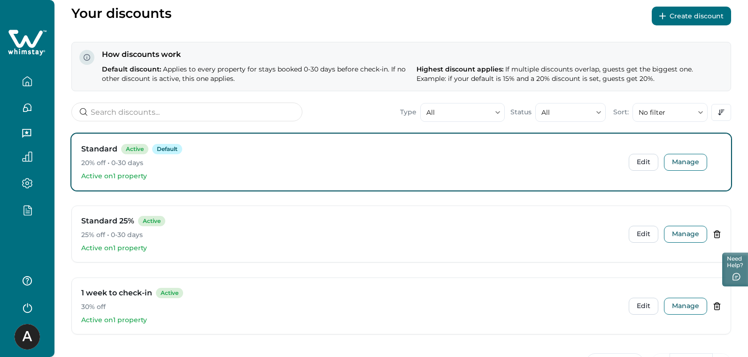
click at [39, 205] on button "button" at bounding box center [27, 209] width 39 height 11
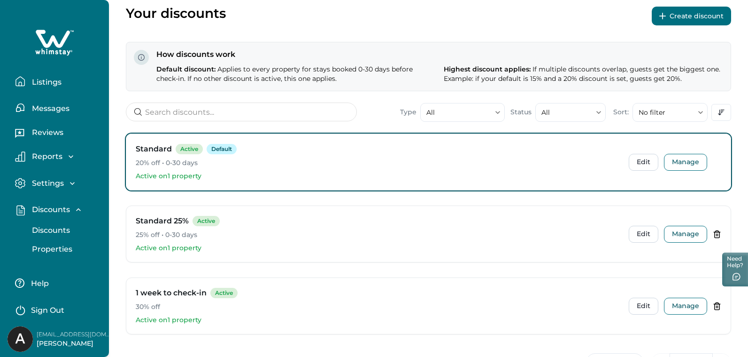
click at [54, 250] on p "Properties" at bounding box center [50, 248] width 43 height 9
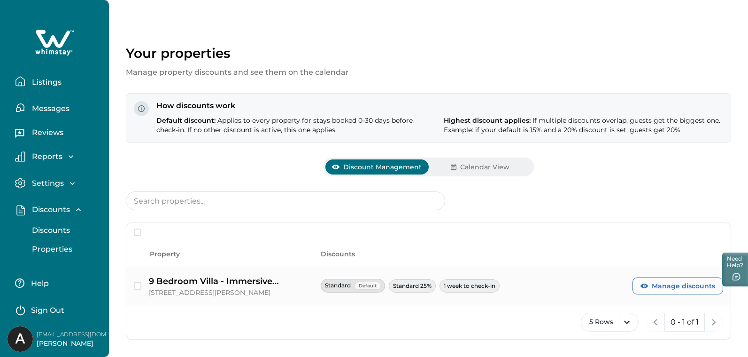
scroll to position [10, 0]
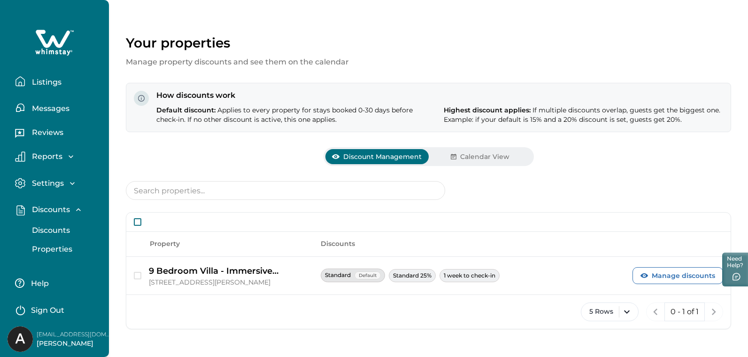
click at [138, 222] on div at bounding box center [428, 221] width 605 height 19
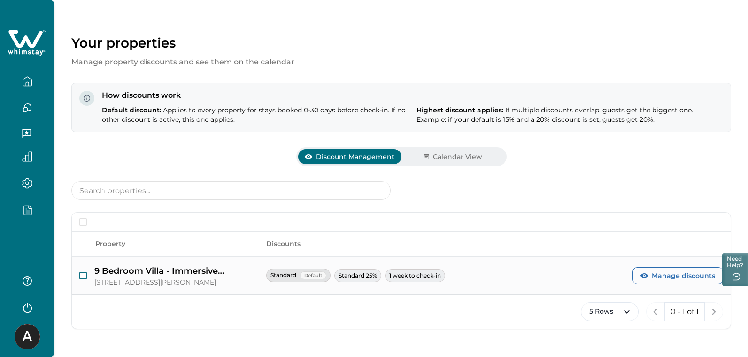
click at [85, 273] on span "button" at bounding box center [83, 276] width 8 height 8
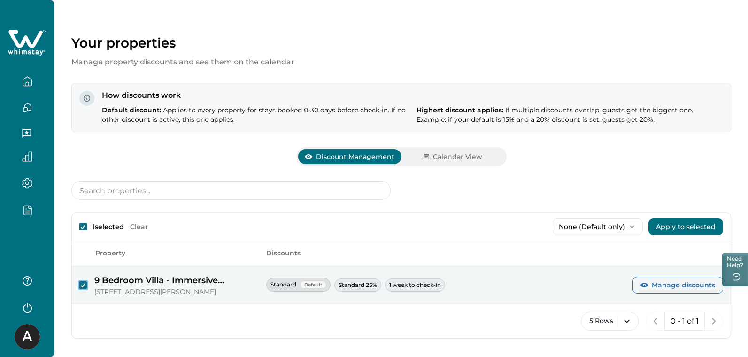
click at [22, 220] on div at bounding box center [27, 212] width 39 height 16
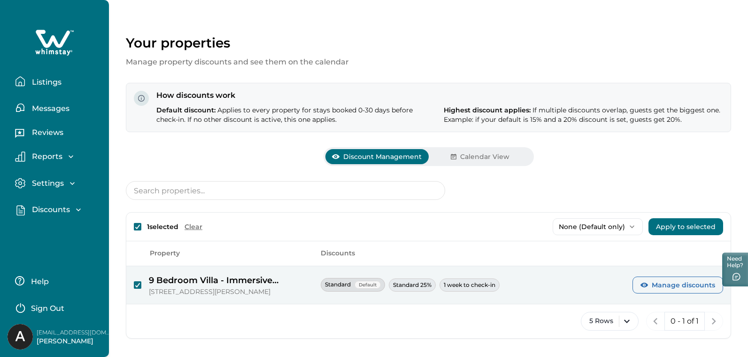
click at [39, 212] on p "Discounts" at bounding box center [49, 209] width 41 height 9
click at [59, 233] on p "Discounts" at bounding box center [49, 229] width 41 height 9
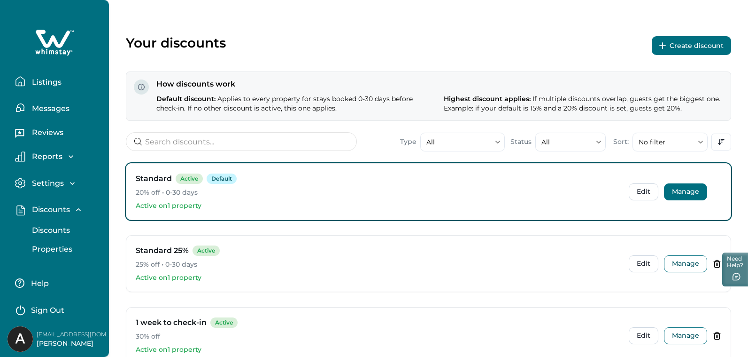
click at [696, 189] on button "Manage" at bounding box center [685, 191] width 43 height 17
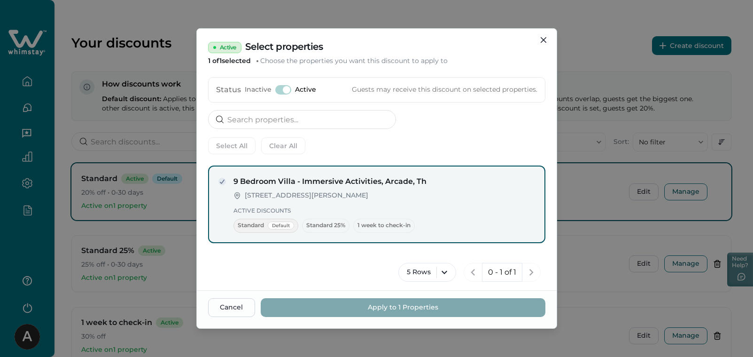
click at [283, 88] on span at bounding box center [287, 90] width 8 height 8
click at [544, 41] on icon "Close" at bounding box center [544, 40] width 6 height 6
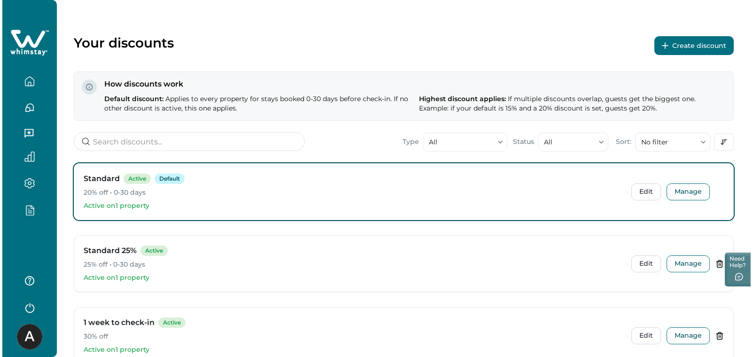
scroll to position [79, 0]
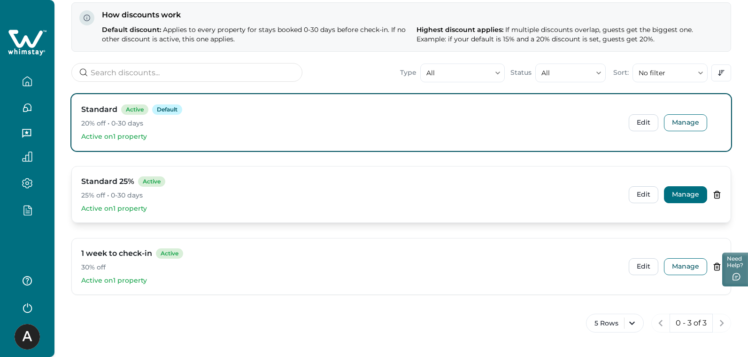
click at [680, 194] on button "Manage" at bounding box center [685, 194] width 43 height 17
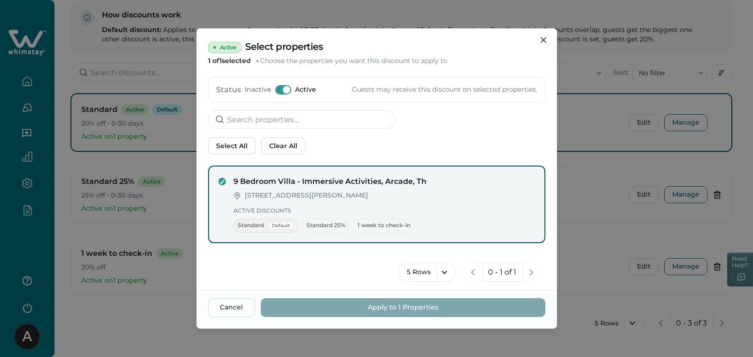
click at [419, 150] on div "Select All Clear All" at bounding box center [376, 145] width 337 height 17
click at [551, 205] on div "9 Bedroom Villa - Immersive Activities, Arcade, Th [STREET_ADDRESS][PERSON_NAME…" at bounding box center [377, 224] width 360 height 132
click at [542, 44] on button "Close" at bounding box center [543, 39] width 15 height 15
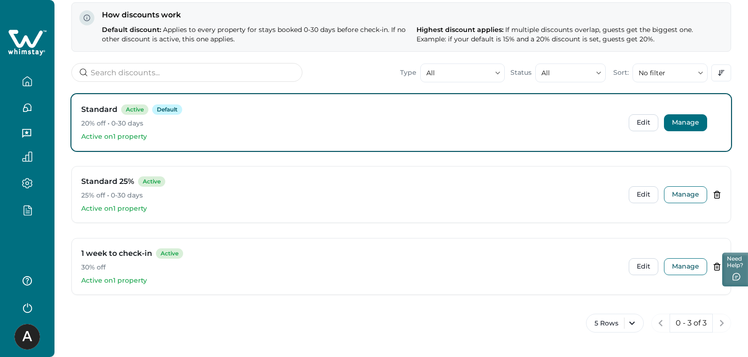
click at [676, 125] on button "Manage" at bounding box center [685, 122] width 43 height 17
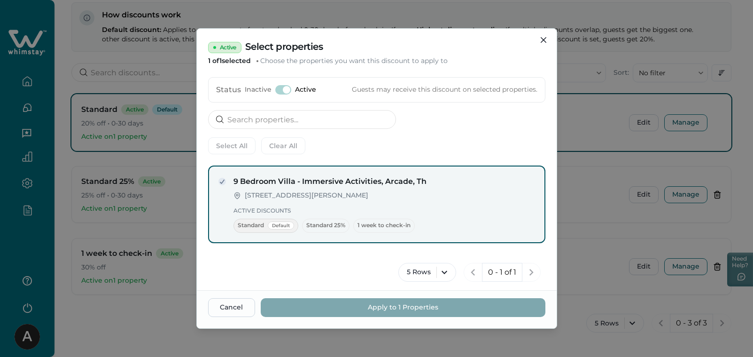
click at [281, 94] on div "Status Inactive Active Guests may receive this discount on selected properties." at bounding box center [376, 89] width 337 height 25
click at [280, 91] on span at bounding box center [283, 89] width 16 height 9
click at [285, 89] on span at bounding box center [287, 90] width 8 height 8
click at [549, 43] on button "Close" at bounding box center [543, 39] width 15 height 15
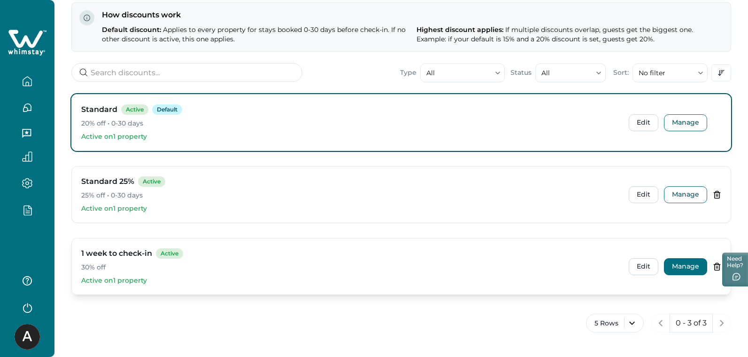
click at [694, 265] on button "Manage" at bounding box center [685, 266] width 43 height 17
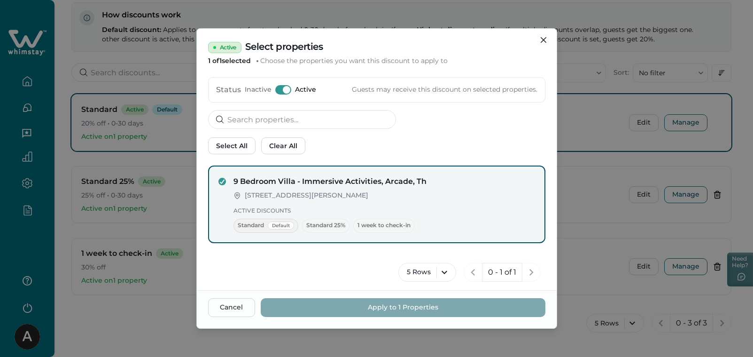
click at [544, 261] on div "5 Rows 0 - 1 of 1" at bounding box center [376, 272] width 337 height 28
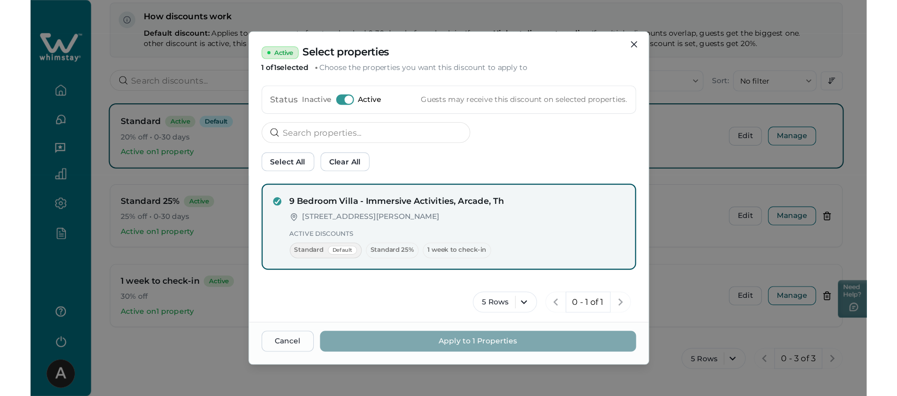
scroll to position [40, 0]
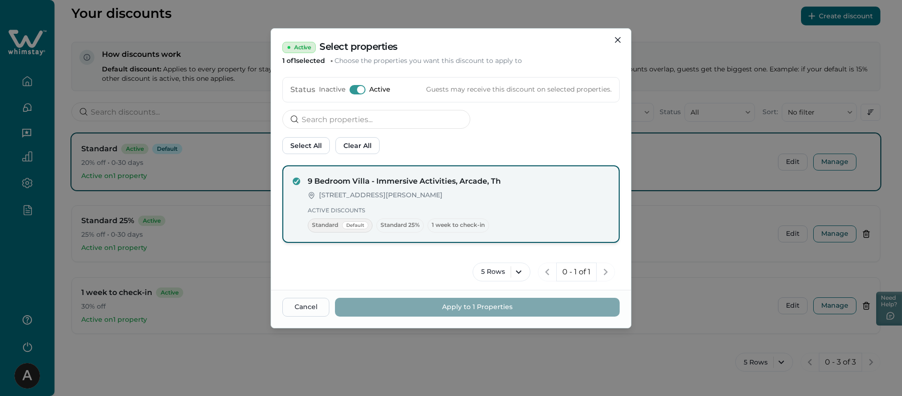
click at [325, 172] on div "9 Bedroom Villa - Immersive Activities, Arcade, Th [STREET_ADDRESS][PERSON_NAME…" at bounding box center [450, 204] width 337 height 78
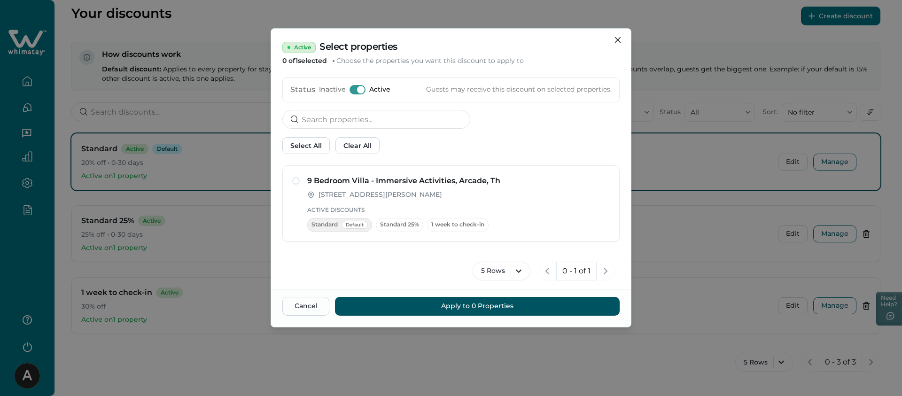
click at [360, 90] on span at bounding box center [361, 90] width 8 height 8
click at [360, 89] on span at bounding box center [357, 89] width 16 height 9
click at [360, 89] on span at bounding box center [361, 90] width 8 height 8
click at [618, 43] on button "Close" at bounding box center [617, 39] width 15 height 15
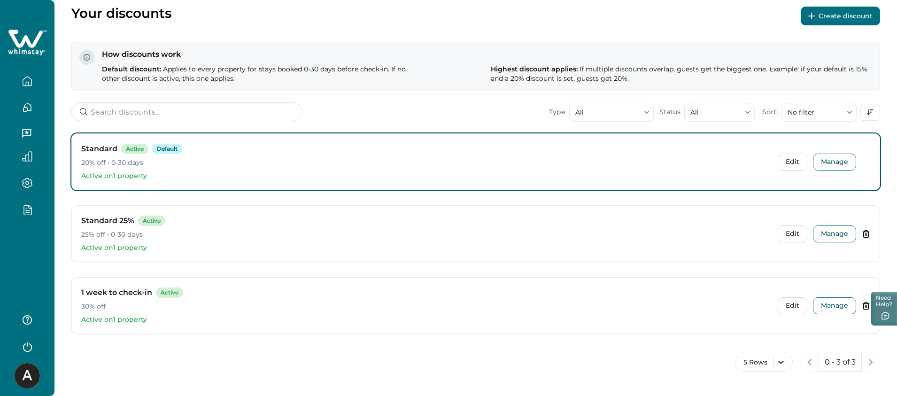
click at [183, 201] on div "Standard Active Default 20% off • 0-30 days Active on 1 property Edit Manage St…" at bounding box center [475, 237] width 809 height 208
click at [24, 83] on icon "button" at bounding box center [27, 81] width 10 height 10
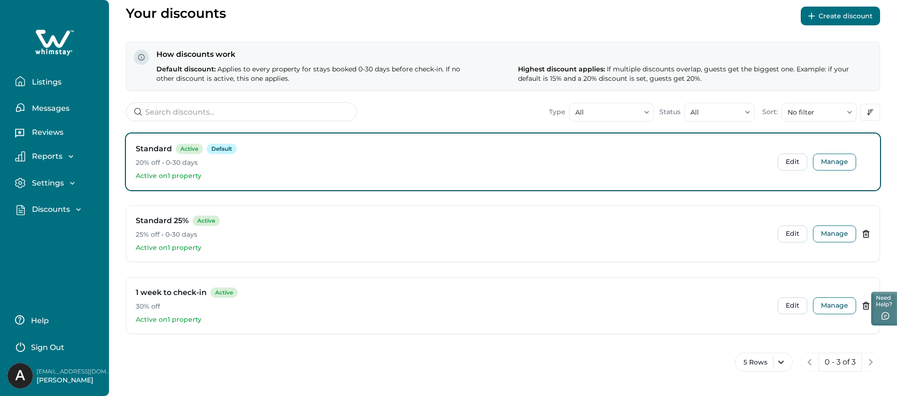
click at [52, 81] on p "Listings" at bounding box center [45, 82] width 32 height 9
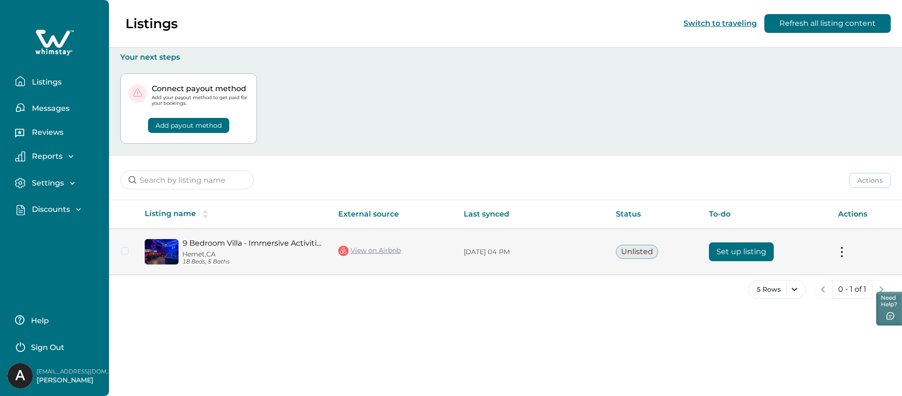
click at [273, 244] on link "9 Bedroom Villa - Immersive Activities, Arcade, Th" at bounding box center [252, 243] width 141 height 9
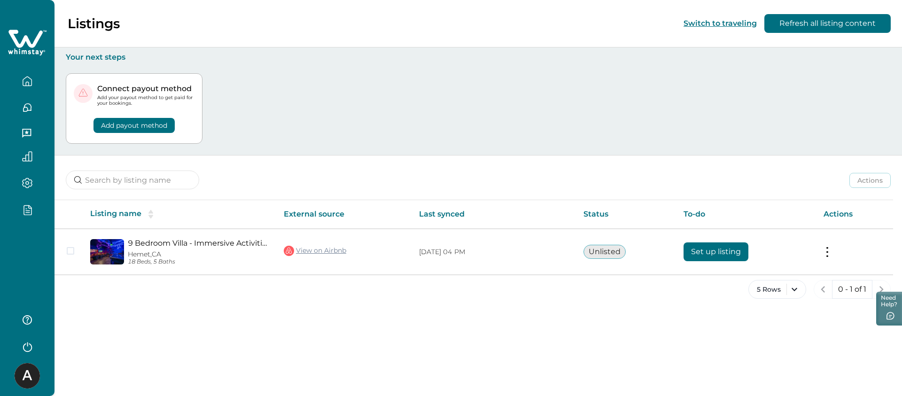
click at [32, 214] on button "button" at bounding box center [27, 209] width 39 height 11
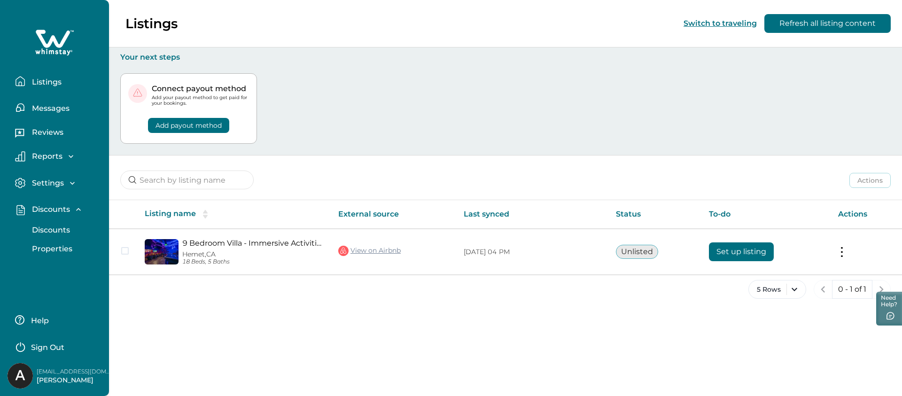
click at [34, 233] on p "Discounts" at bounding box center [49, 229] width 41 height 9
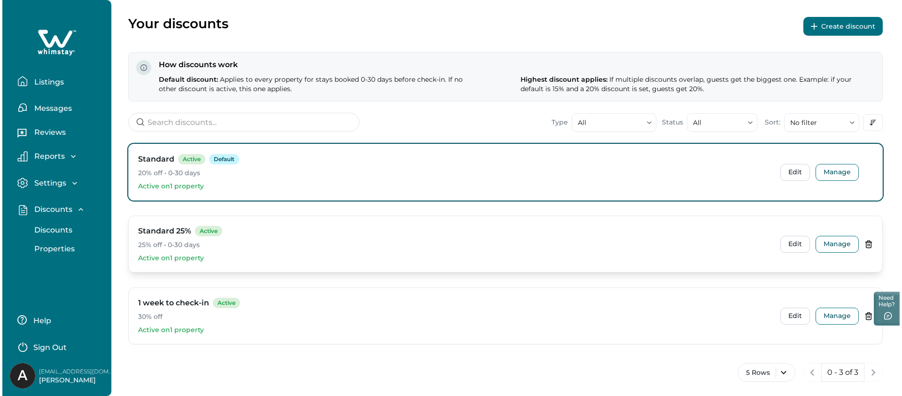
scroll to position [40, 0]
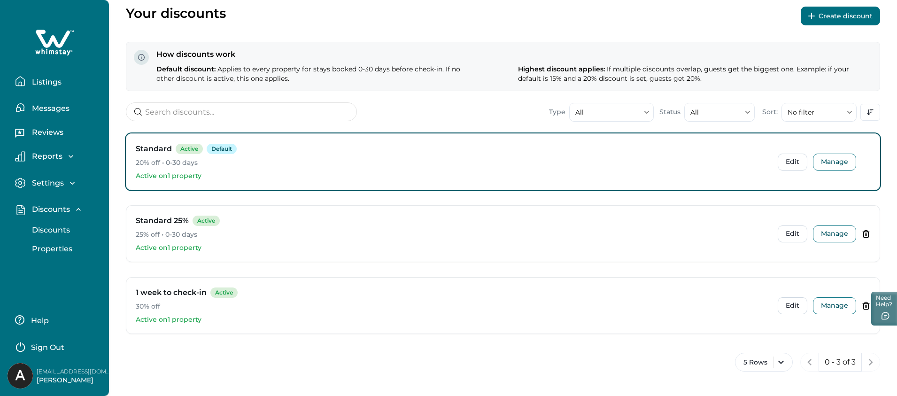
click at [834, 16] on button "Create discount" at bounding box center [840, 16] width 79 height 19
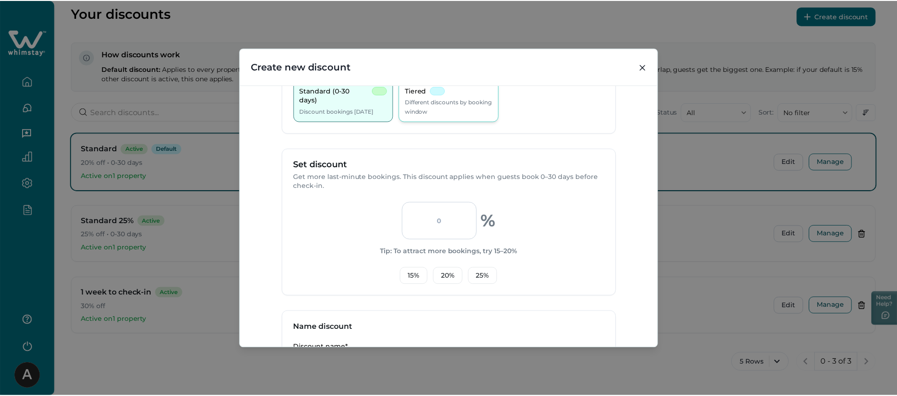
scroll to position [87, 0]
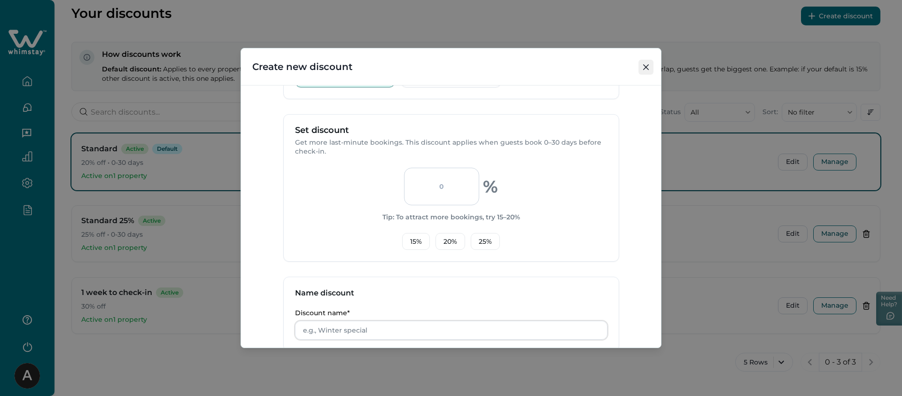
click at [645, 69] on icon "Close" at bounding box center [646, 67] width 6 height 6
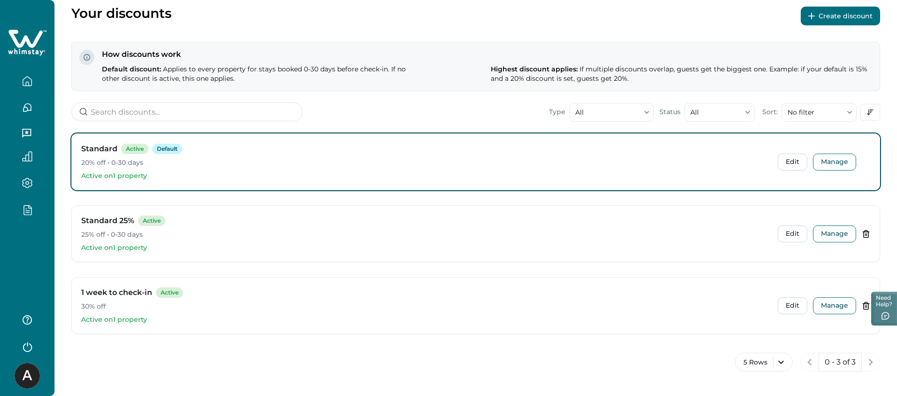
click at [431, 363] on div "5 Rows 0 - 3 of 3" at bounding box center [475, 368] width 809 height 30
click at [799, 69] on span "If multiple discounts overlap, guests get the biggest one. Example: if your def…" at bounding box center [679, 74] width 377 height 18
click at [816, 22] on button "Create discount" at bounding box center [840, 16] width 79 height 19
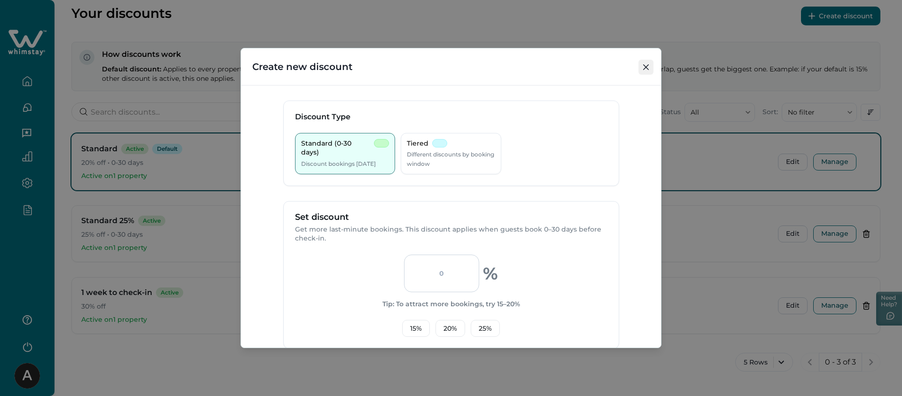
click at [649, 65] on button "Close" at bounding box center [645, 67] width 15 height 15
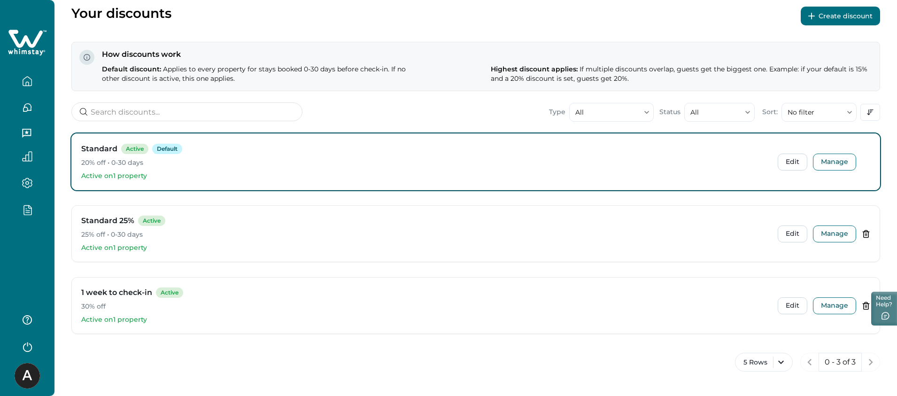
click at [34, 80] on button "button" at bounding box center [27, 81] width 39 height 19
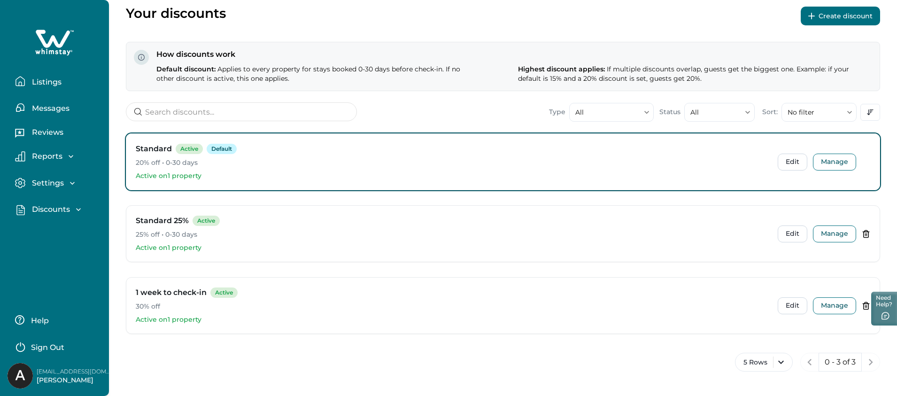
click at [34, 80] on p "Listings" at bounding box center [45, 82] width 32 height 9
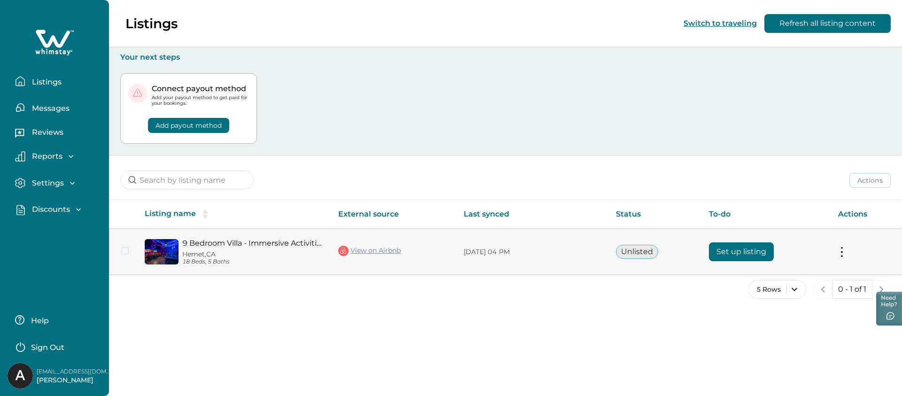
click at [752, 254] on button "Set up listing" at bounding box center [741, 251] width 65 height 19
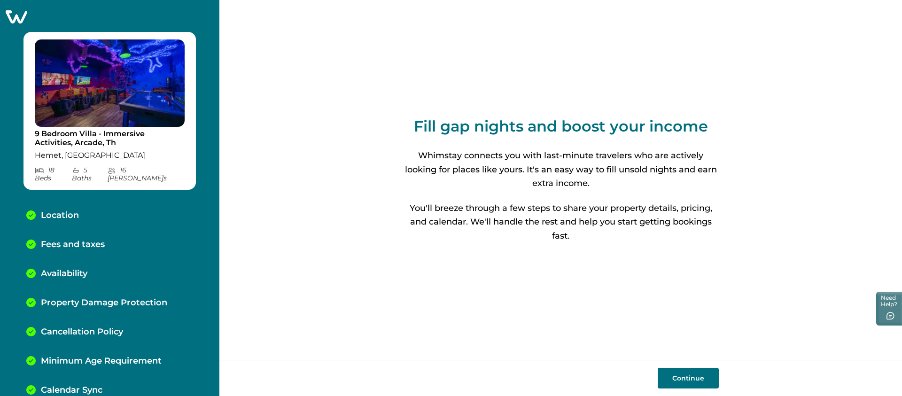
scroll to position [10, 0]
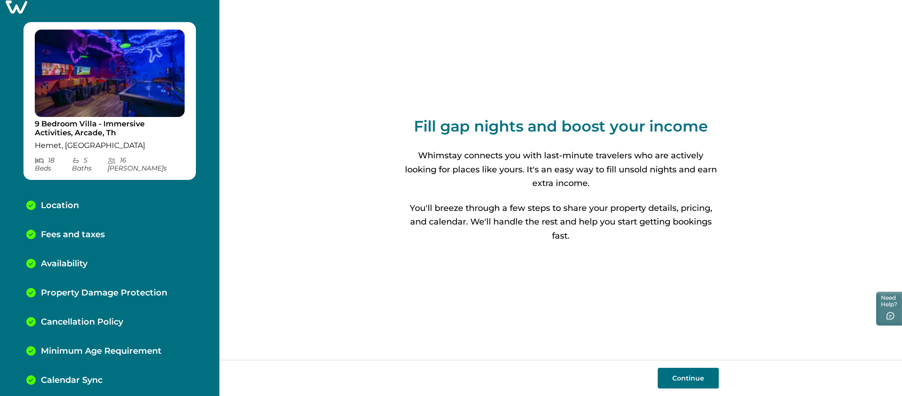
click at [118, 385] on div "Calendar Sync" at bounding box center [110, 380] width 182 height 29
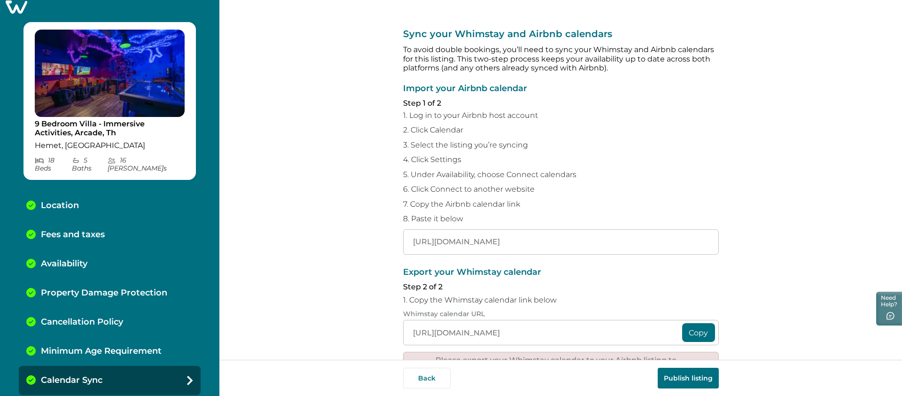
scroll to position [111, 0]
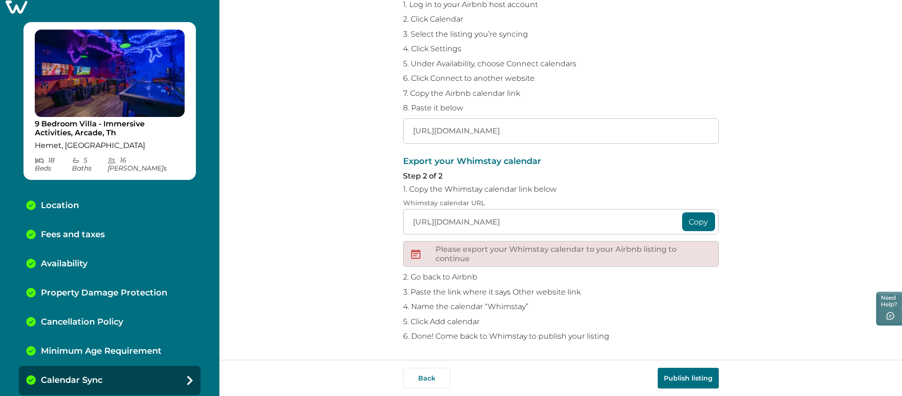
click at [17, 16] on div "9 Bedroom Villa - Immersive Activities[GEOGRAPHIC_DATA] 18 Bed s 5 Bath s 16 Ma…" at bounding box center [109, 198] width 219 height 396
click at [17, 13] on icon at bounding box center [17, 6] width 22 height 13
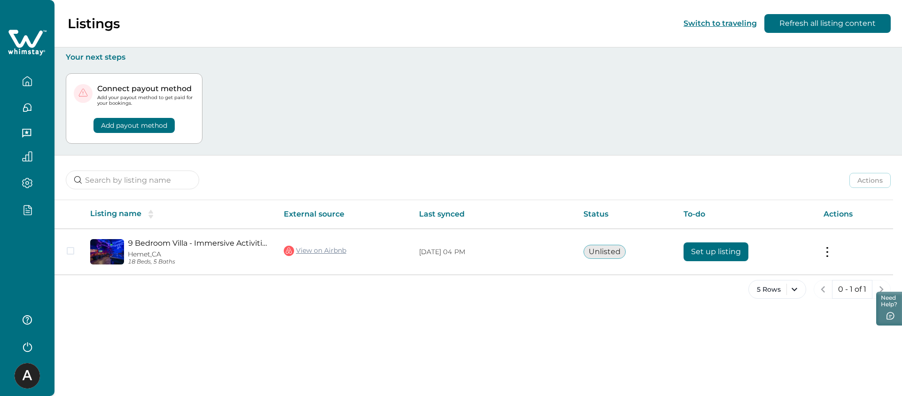
click at [27, 371] on img at bounding box center [27, 375] width 25 height 25
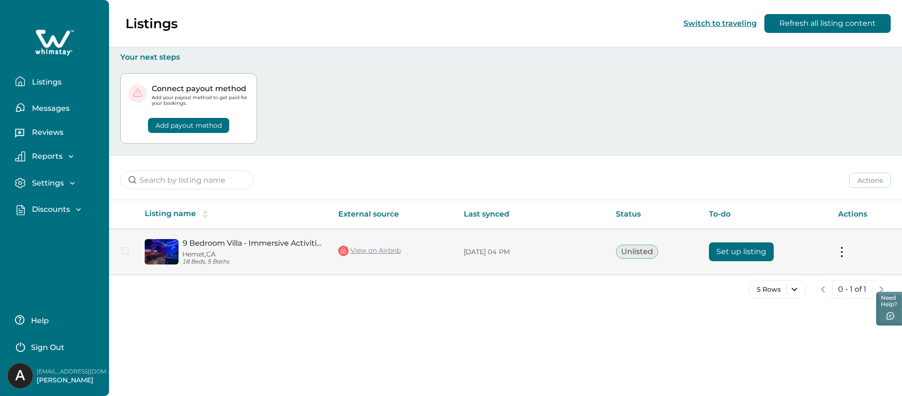
click at [751, 255] on button "Set up listing" at bounding box center [741, 251] width 65 height 19
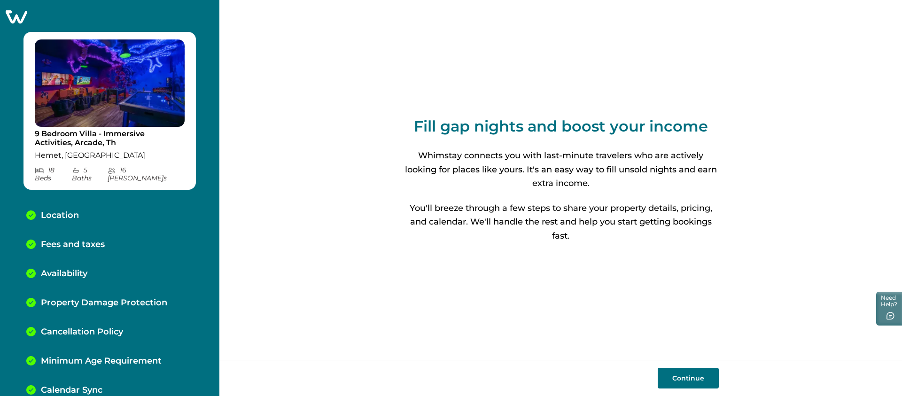
scroll to position [10, 0]
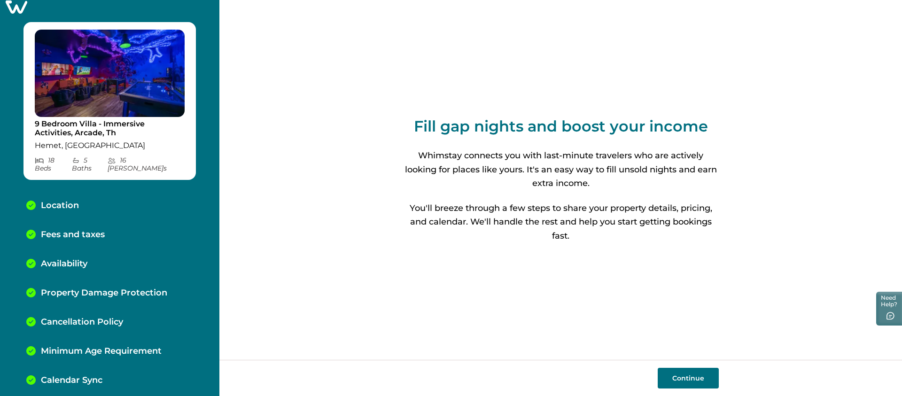
click at [98, 375] on p "Calendar Sync" at bounding box center [72, 380] width 62 height 10
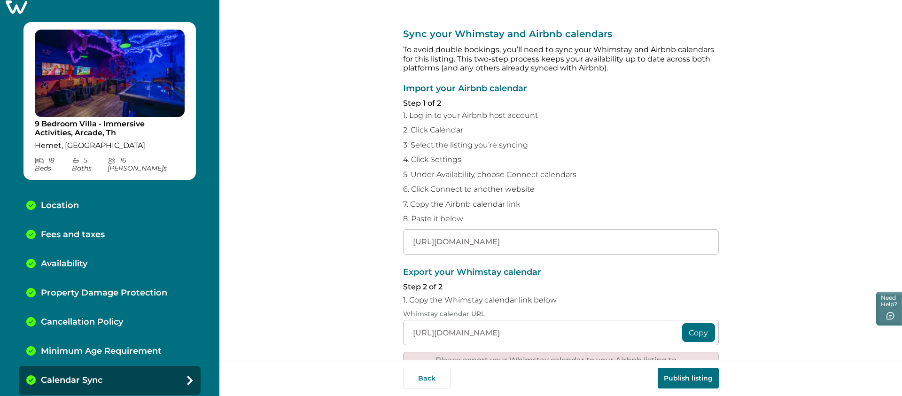
scroll to position [111, 0]
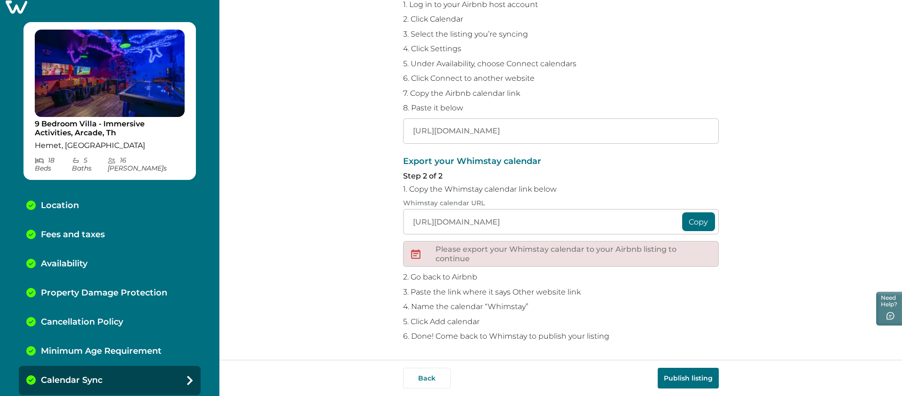
click at [67, 201] on p "Location" at bounding box center [60, 206] width 38 height 10
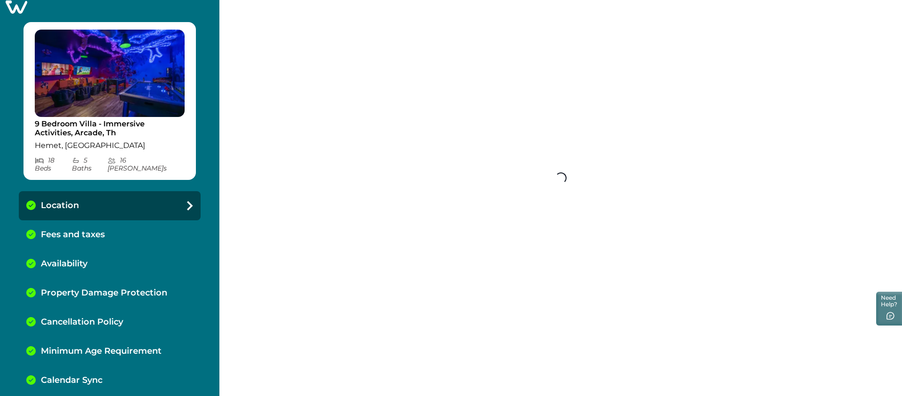
select select "CA"
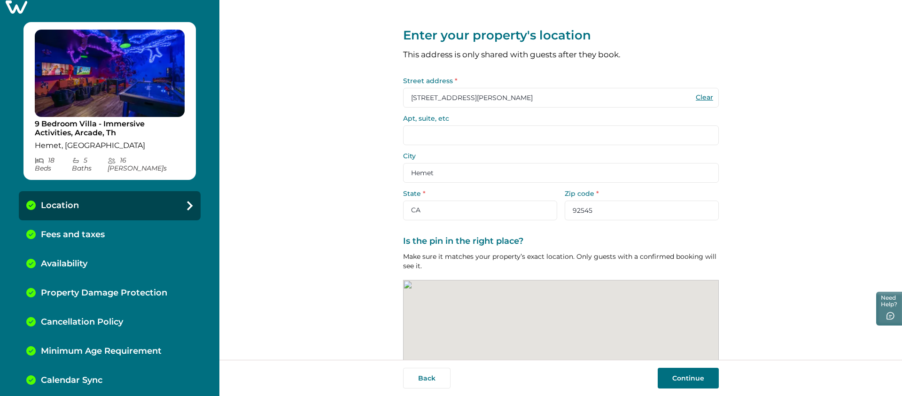
click at [99, 366] on div "Calendar Sync" at bounding box center [110, 380] width 182 height 29
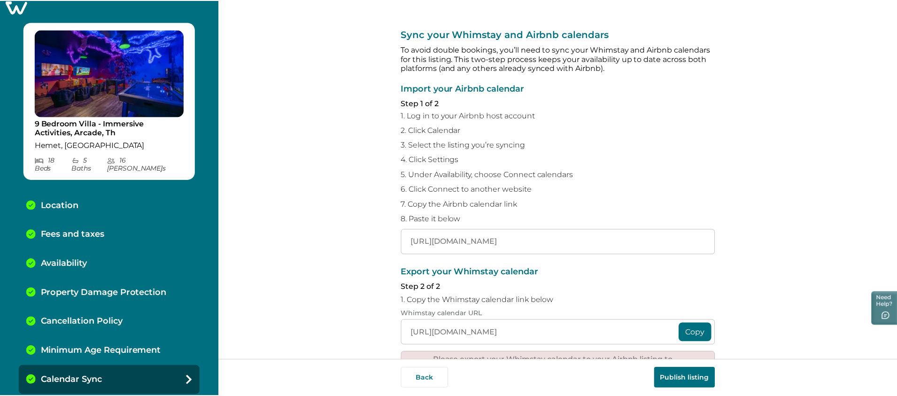
scroll to position [111, 0]
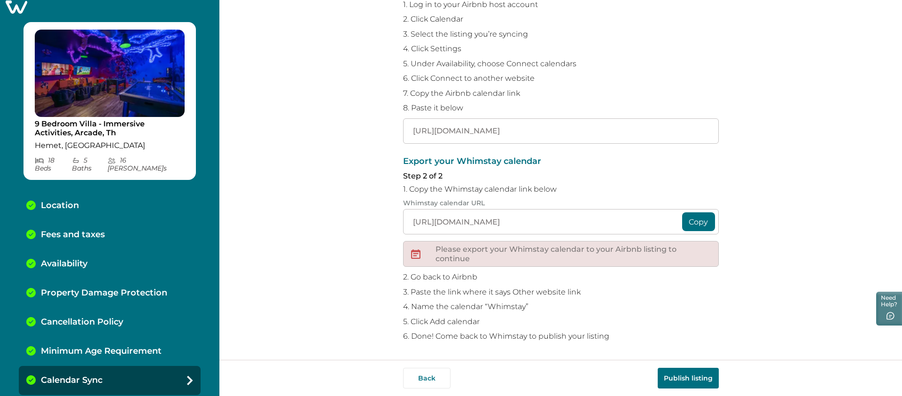
click at [11, 5] on icon at bounding box center [17, 6] width 22 height 13
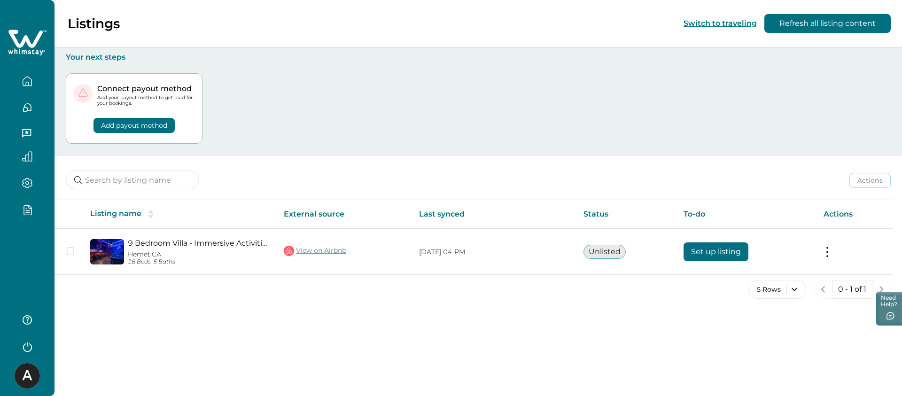
click at [31, 198] on div at bounding box center [27, 209] width 39 height 27
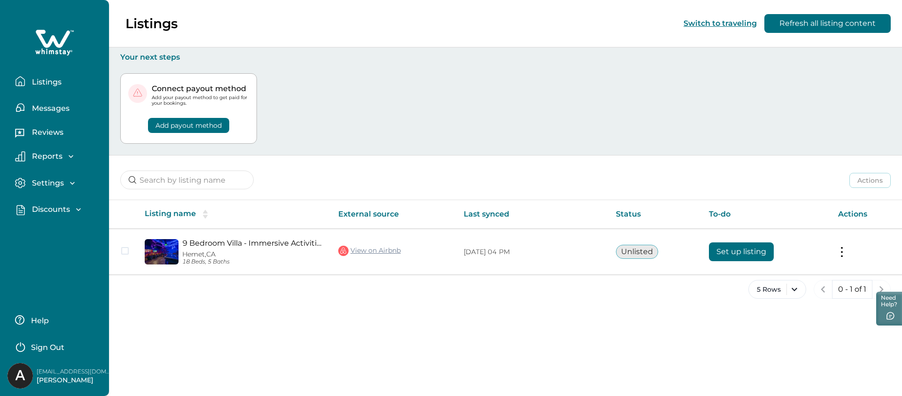
click at [59, 212] on p "Discounts" at bounding box center [49, 209] width 41 height 9
click at [62, 225] on button "Discounts" at bounding box center [65, 230] width 86 height 19
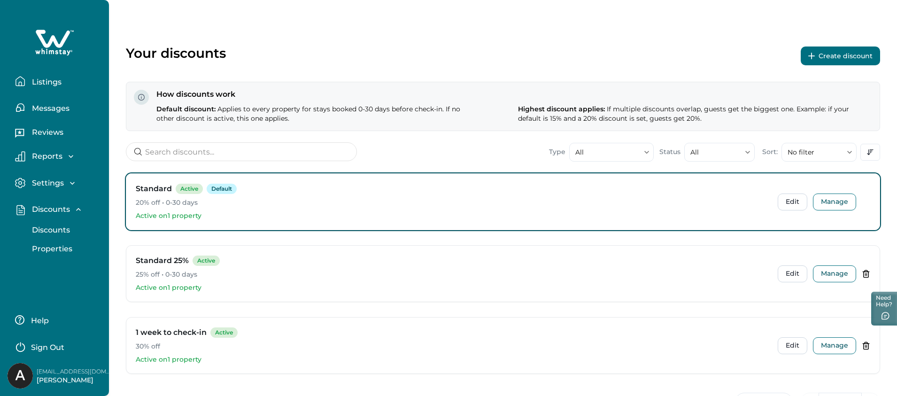
click at [829, 49] on button "Create discount" at bounding box center [840, 56] width 79 height 19
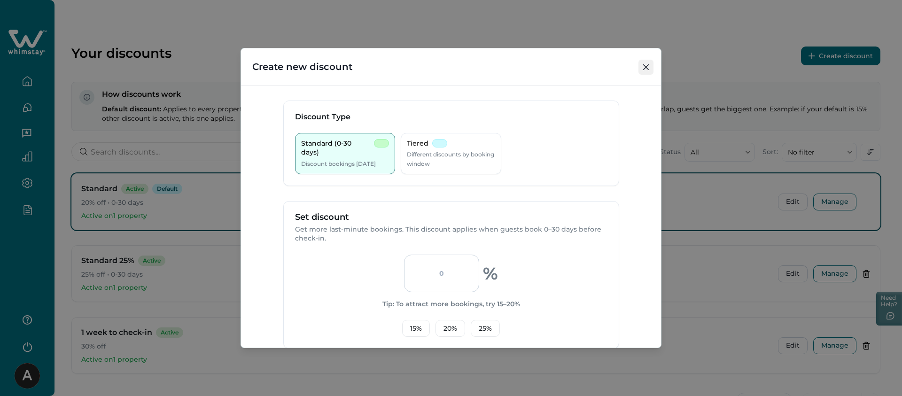
click at [645, 64] on button "Close" at bounding box center [645, 67] width 15 height 15
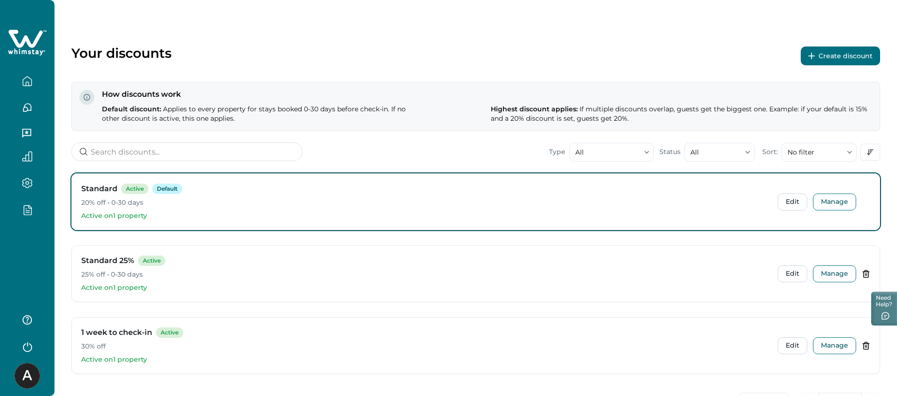
scroll to position [40, 0]
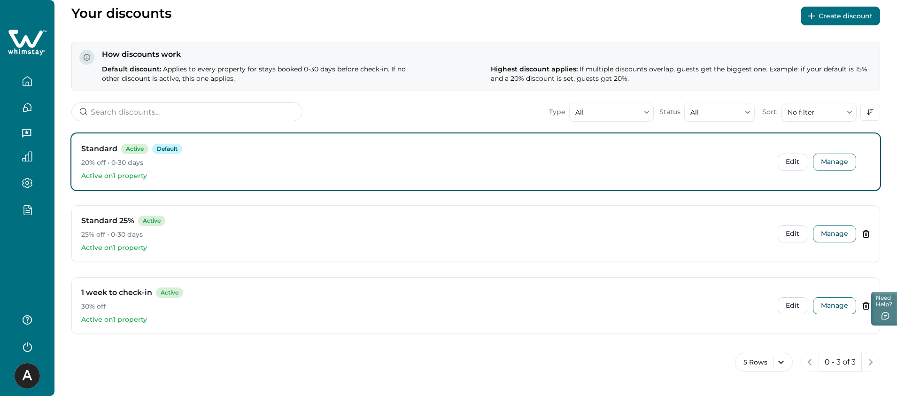
click at [832, 16] on button "Create discount" at bounding box center [840, 16] width 79 height 19
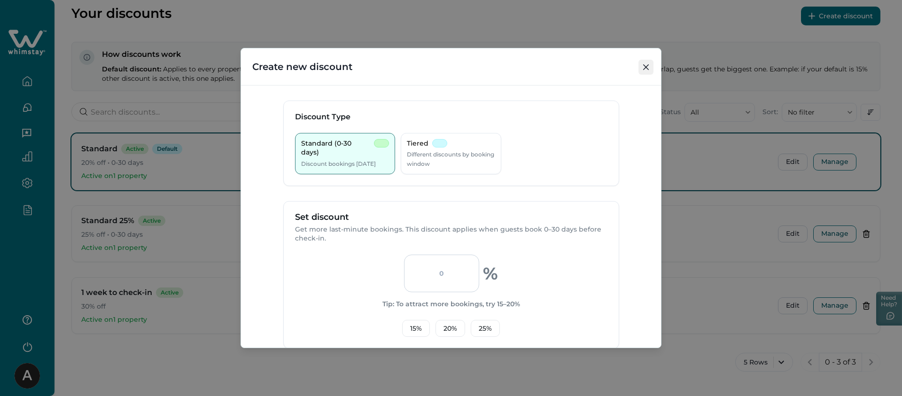
click at [652, 66] on button "Close" at bounding box center [645, 67] width 15 height 15
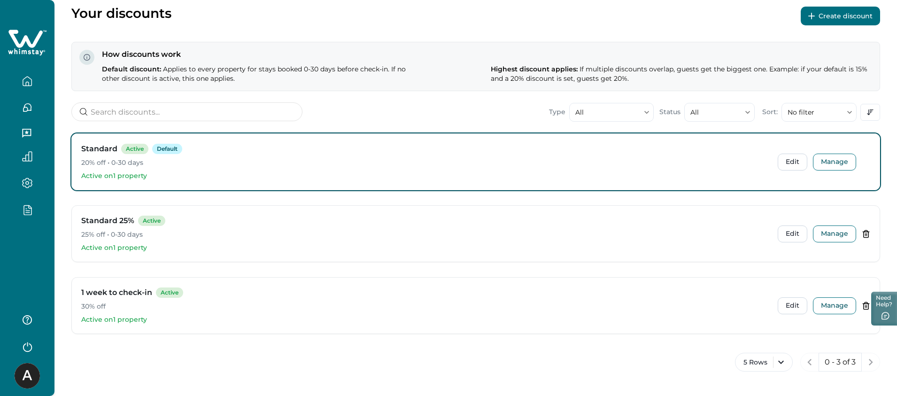
click at [38, 209] on button "button" at bounding box center [27, 209] width 39 height 11
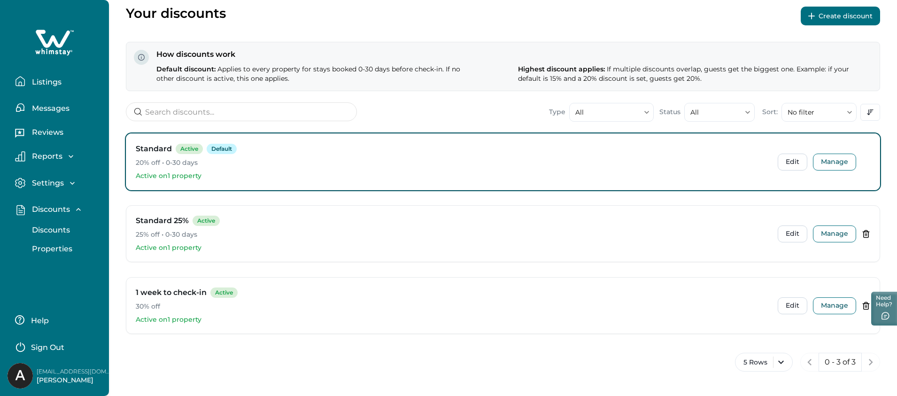
click at [47, 246] on p "Properties" at bounding box center [50, 248] width 43 height 9
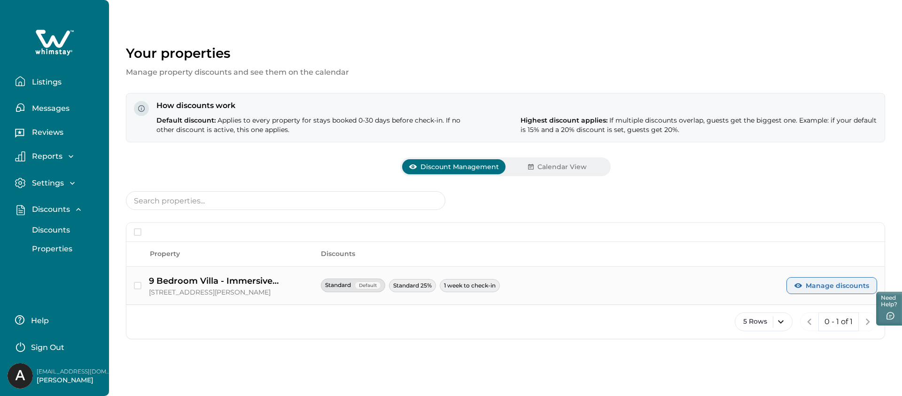
click at [832, 286] on button "Manage discounts" at bounding box center [831, 285] width 91 height 17
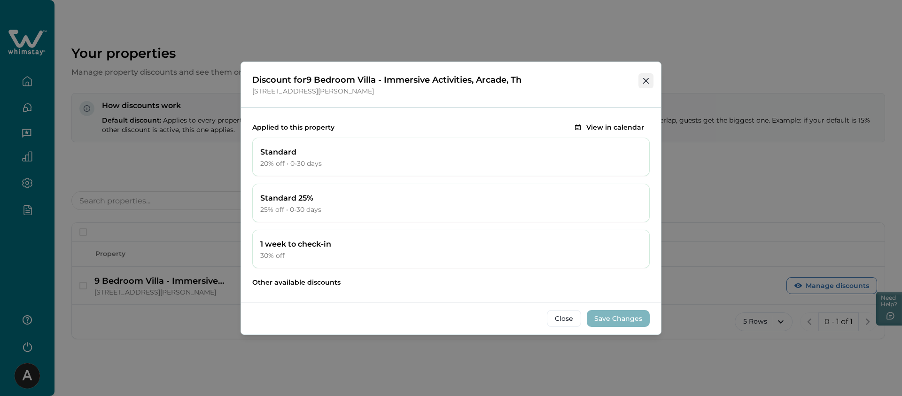
click at [645, 81] on icon "Close" at bounding box center [646, 81] width 6 height 6
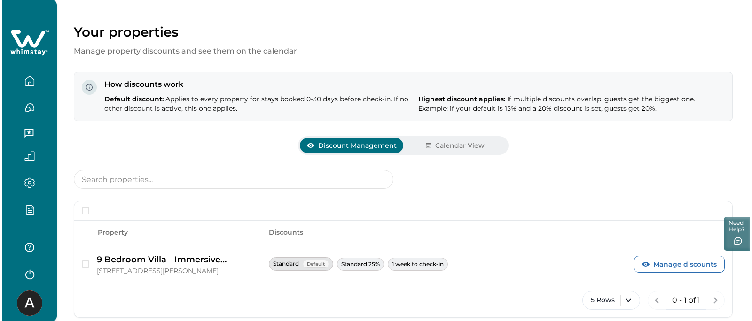
scroll to position [22, 0]
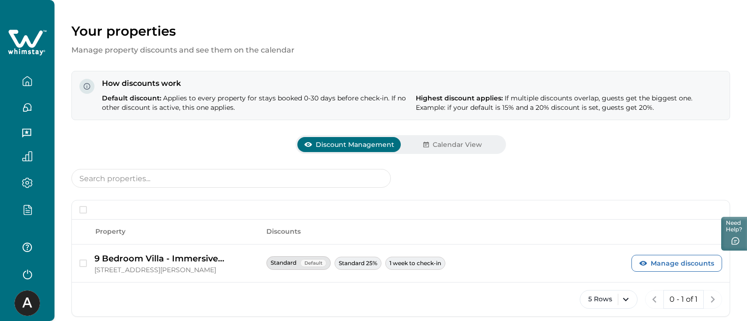
click at [30, 219] on div at bounding box center [27, 212] width 39 height 16
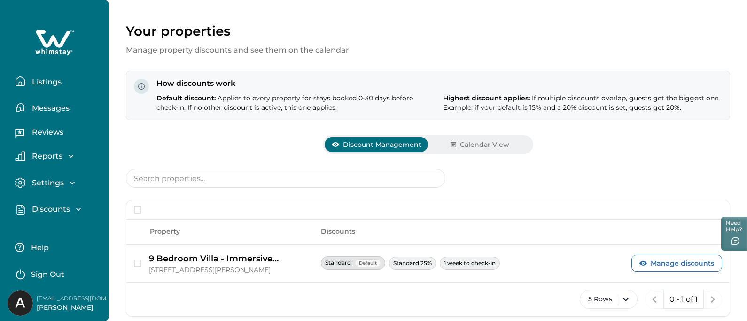
click at [41, 208] on p "Discounts" at bounding box center [49, 209] width 41 height 9
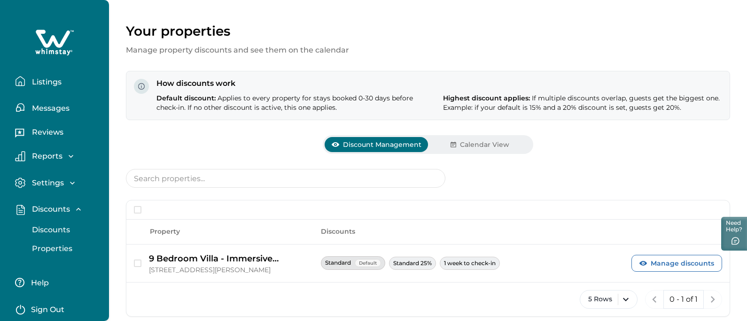
click at [44, 227] on p "Discounts" at bounding box center [49, 229] width 41 height 9
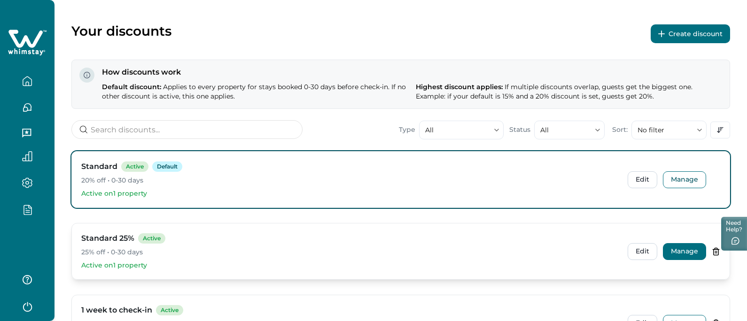
click at [691, 247] on button "Manage" at bounding box center [684, 251] width 43 height 17
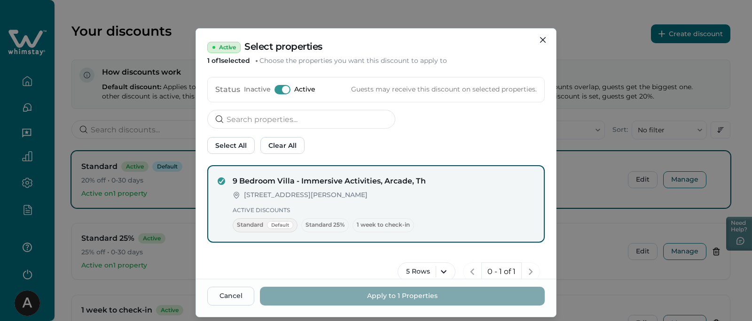
scroll to position [5, 0]
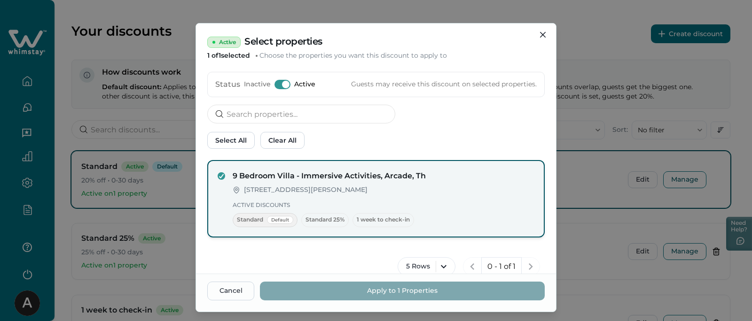
click at [345, 174] on h4 "9 Bedroom Villa - Immersive Activities, Arcade, Th" at bounding box center [384, 176] width 302 height 11
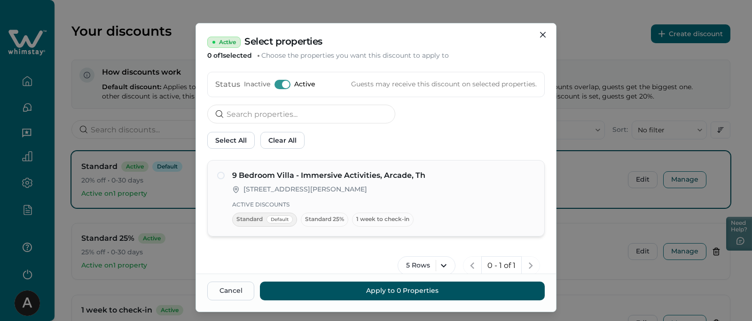
click at [310, 201] on p "Active Discounts" at bounding box center [383, 204] width 303 height 9
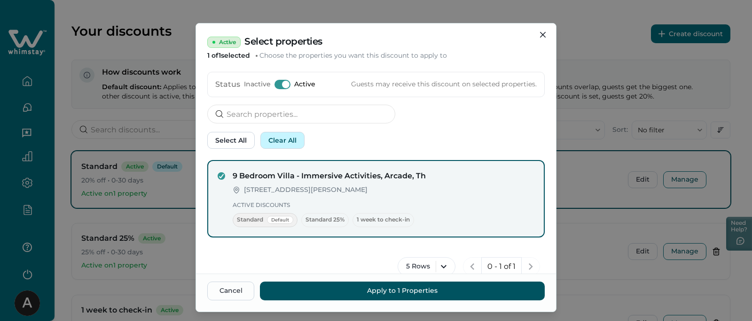
click at [284, 141] on button "Clear All" at bounding box center [282, 140] width 44 height 17
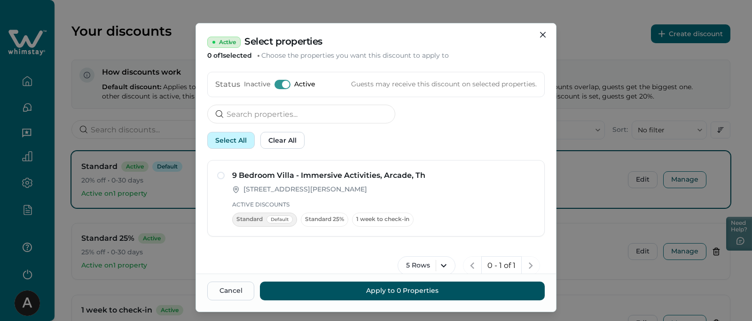
click at [229, 143] on button "Select All" at bounding box center [230, 140] width 47 height 17
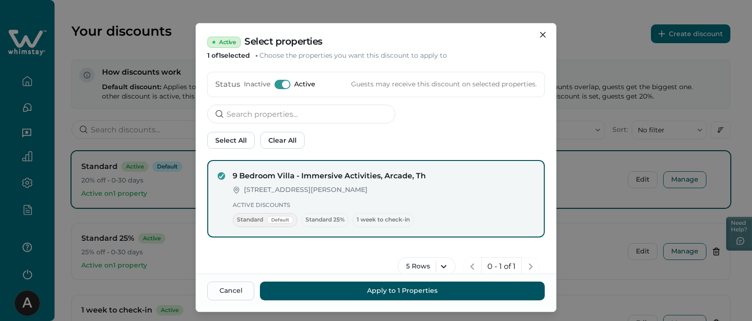
click at [274, 91] on div "Status Inactive Active Guests may receive this discount on selected properties." at bounding box center [375, 84] width 337 height 25
click at [274, 85] on span at bounding box center [282, 84] width 16 height 9
click at [600, 273] on div "Active Select properties 1 of 1 selected Choose the properties you want this di…" at bounding box center [376, 160] width 752 height 321
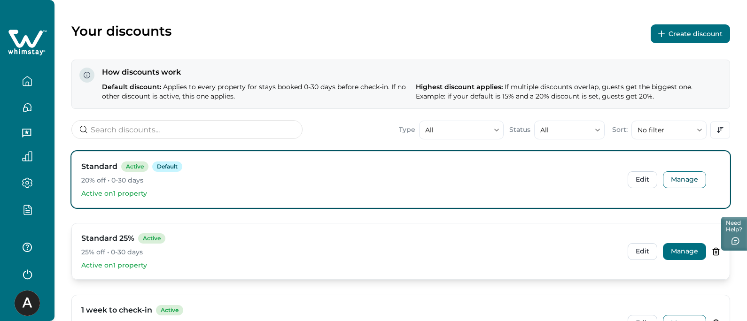
click at [669, 249] on button "Manage" at bounding box center [684, 251] width 43 height 17
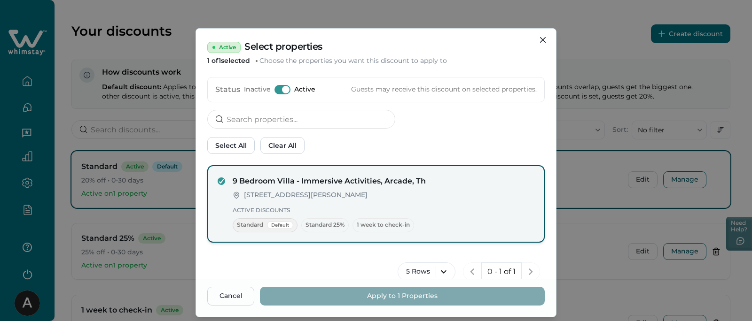
click at [306, 210] on p "Active Discounts" at bounding box center [384, 210] width 302 height 9
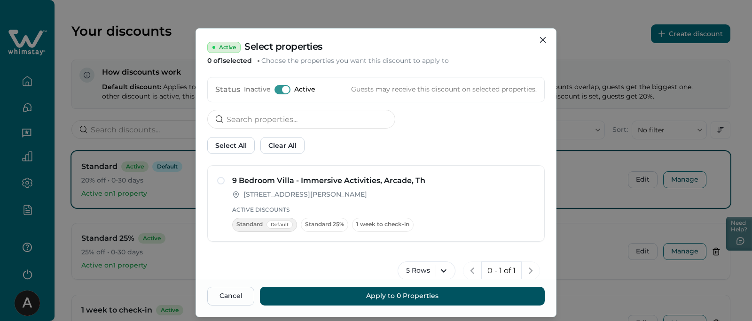
click at [277, 85] on span at bounding box center [282, 89] width 16 height 9
click at [296, 182] on h4 "9 Bedroom Villa - Immersive Activities, Arcade, Th" at bounding box center [383, 180] width 303 height 11
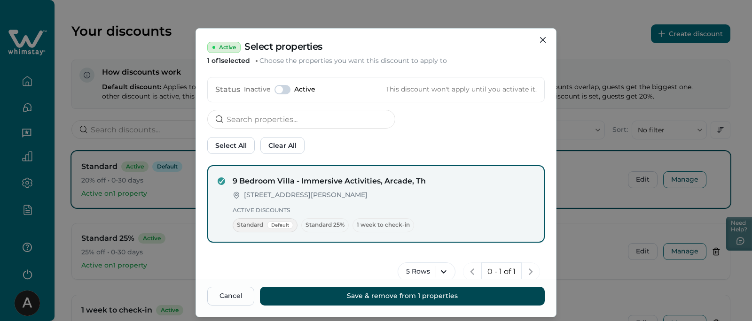
click at [368, 297] on button "Save & remove from 1 properties" at bounding box center [402, 296] width 285 height 19
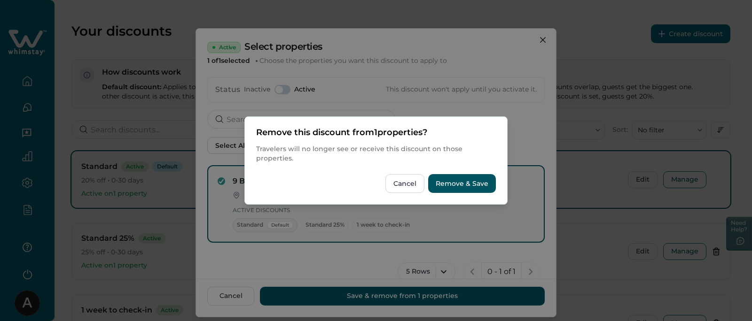
click at [317, 183] on div "Cancel Remove & Save" at bounding box center [376, 183] width 240 height 19
click at [411, 189] on button "Cancel" at bounding box center [404, 183] width 39 height 19
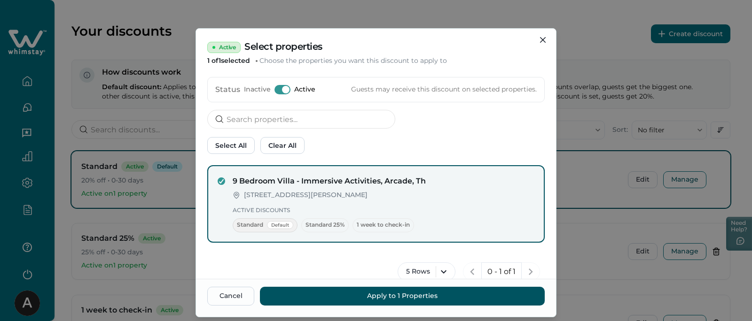
click at [283, 88] on span at bounding box center [286, 90] width 8 height 8
click at [283, 88] on span at bounding box center [282, 89] width 16 height 9
click at [512, 136] on div "Active Select properties 1 of 1 selected Choose the properties you want this di…" at bounding box center [376, 93] width 360 height 129
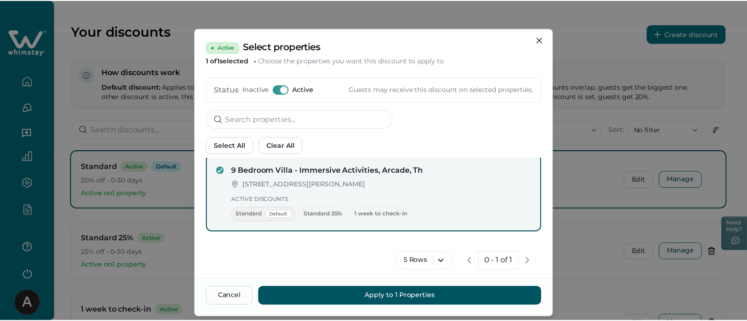
scroll to position [0, 0]
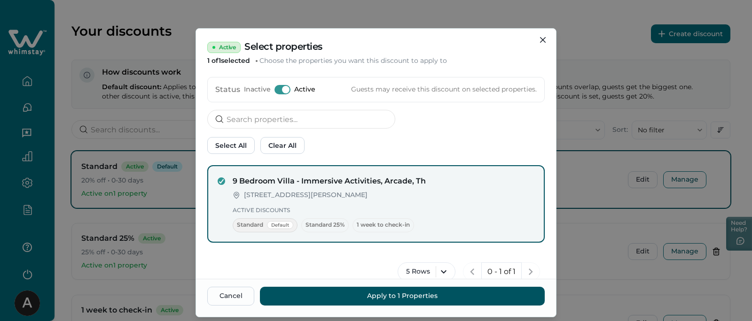
click at [480, 152] on div "Select All Clear All" at bounding box center [375, 145] width 337 height 17
click at [282, 91] on span at bounding box center [286, 90] width 8 height 8
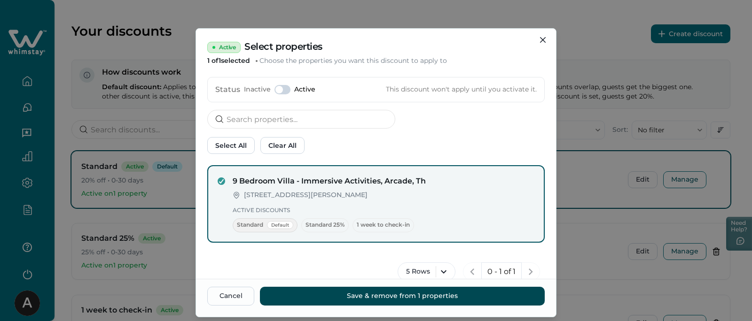
click at [398, 304] on button "Save & remove from 1 properties" at bounding box center [402, 296] width 285 height 19
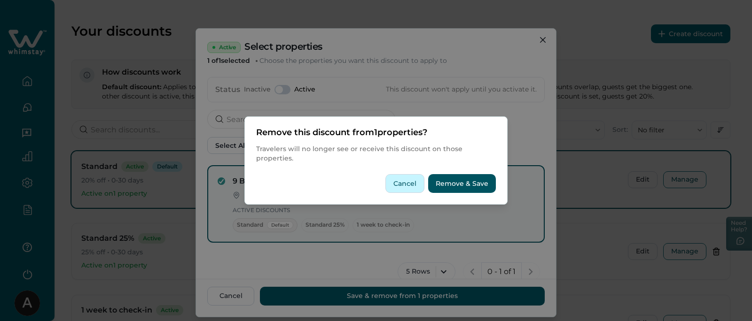
click at [402, 178] on button "Cancel" at bounding box center [404, 183] width 39 height 19
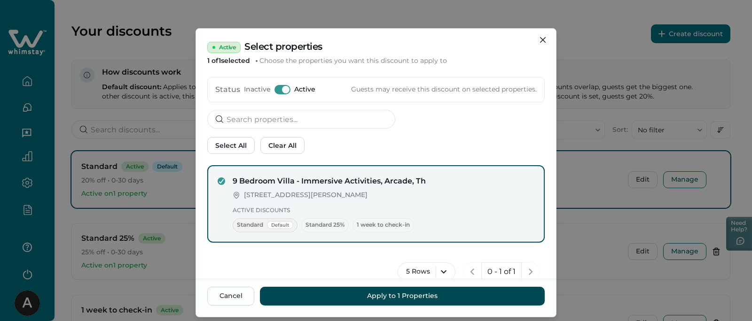
click at [358, 287] on button "Apply to 1 Properties" at bounding box center [402, 296] width 285 height 19
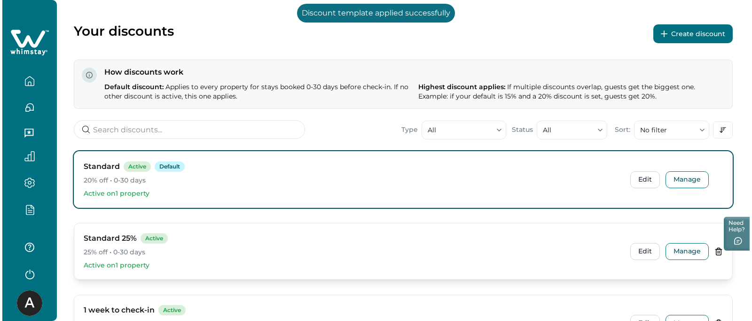
scroll to position [115, 0]
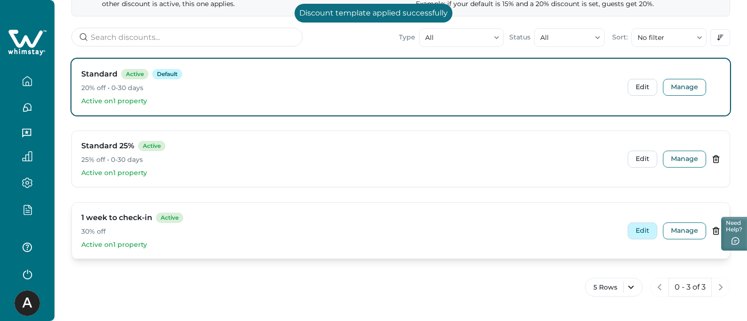
click at [628, 235] on button "Edit" at bounding box center [643, 231] width 30 height 17
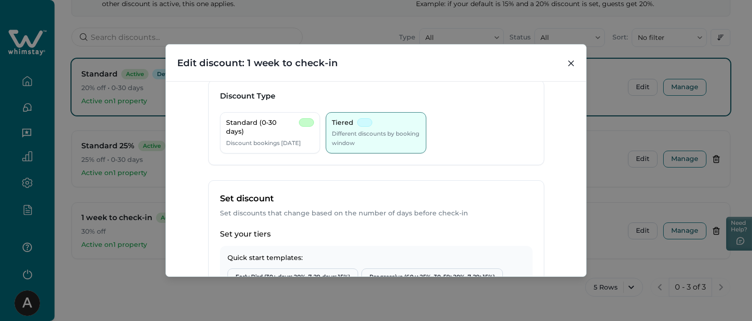
scroll to position [0, 0]
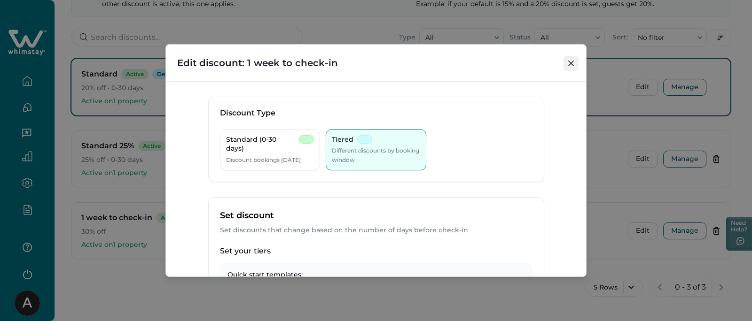
click at [565, 67] on button "Close" at bounding box center [570, 63] width 15 height 15
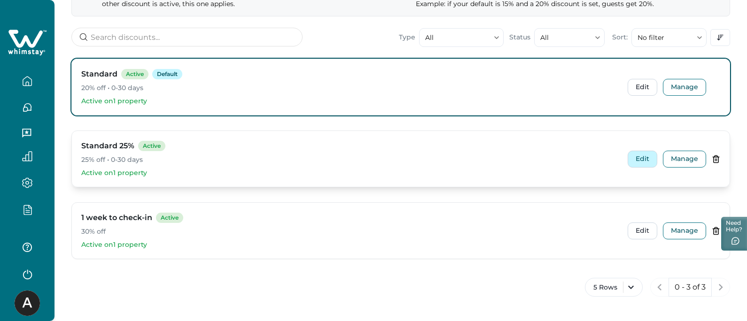
click at [642, 154] on button "Edit" at bounding box center [643, 159] width 30 height 17
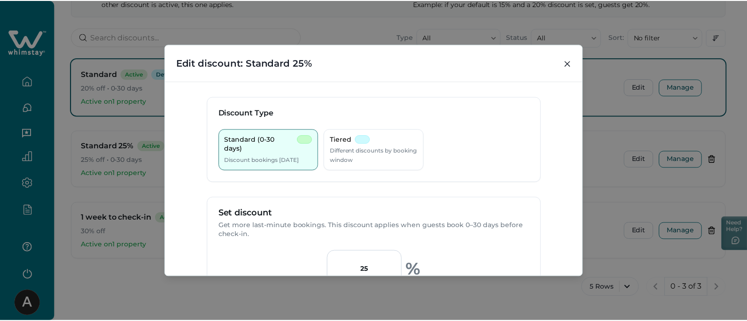
scroll to position [286, 0]
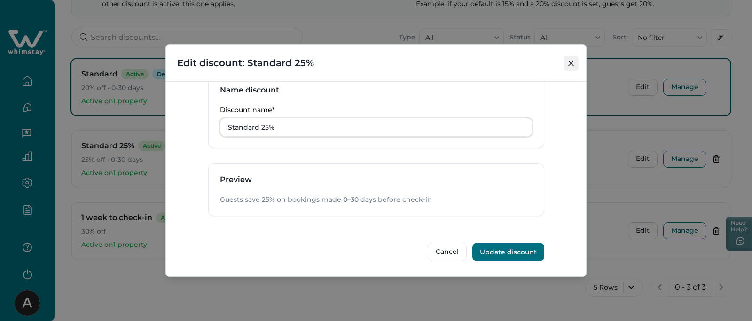
click at [567, 60] on button "Close" at bounding box center [570, 63] width 15 height 15
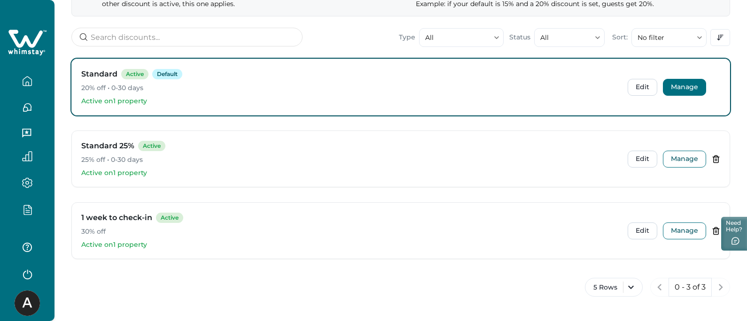
click at [676, 84] on button "Manage" at bounding box center [684, 87] width 43 height 17
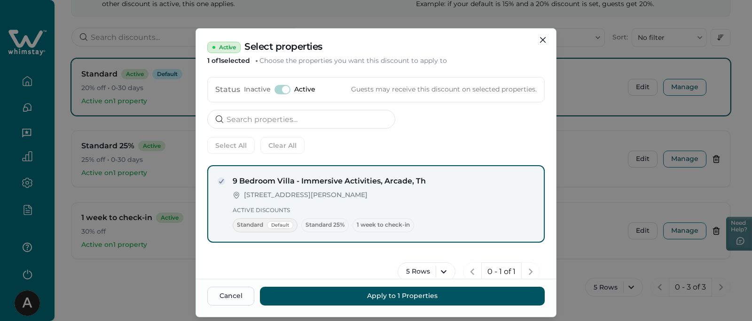
click at [287, 85] on div "Status Inactive Active Guests may receive this discount on selected properties." at bounding box center [375, 89] width 337 height 25
click at [282, 88] on span at bounding box center [286, 90] width 8 height 8
click at [543, 39] on button "Close" at bounding box center [542, 39] width 15 height 15
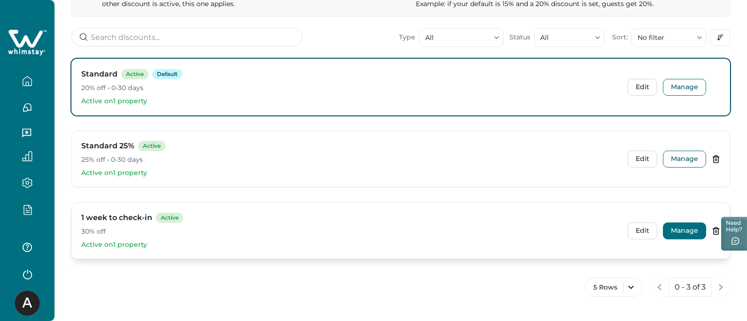
click at [666, 231] on button "Manage" at bounding box center [684, 231] width 43 height 17
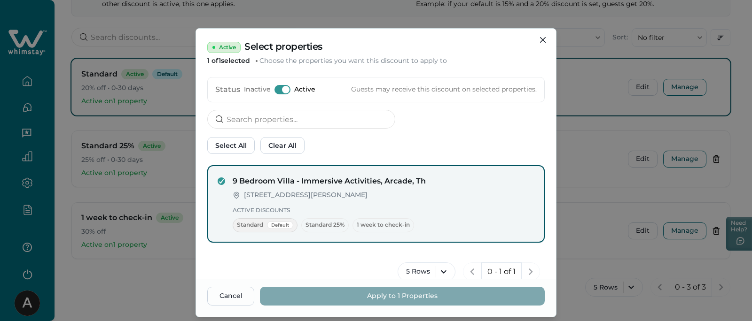
click at [283, 96] on div "Status Inactive Active Guests may receive this discount on selected properties." at bounding box center [375, 89] width 337 height 25
click at [282, 91] on span at bounding box center [286, 90] width 8 height 8
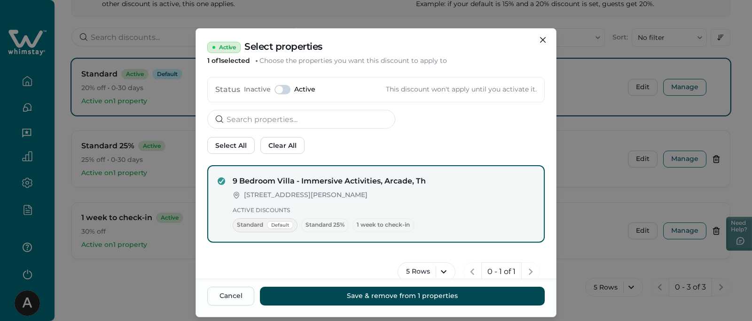
click at [408, 294] on button "Save & remove from 1 properties" at bounding box center [402, 296] width 285 height 19
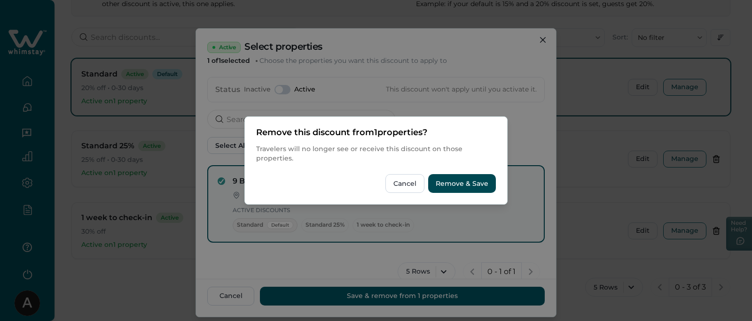
click at [457, 187] on button "Remove & Save" at bounding box center [462, 183] width 68 height 19
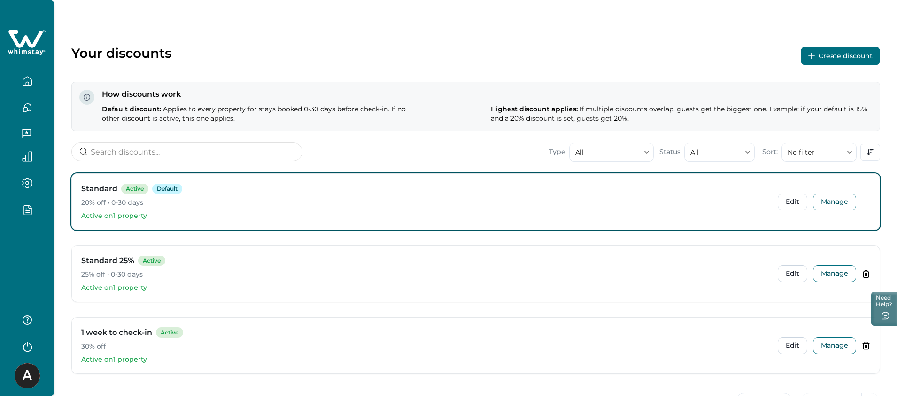
click at [30, 212] on icon "button" at bounding box center [27, 209] width 10 height 11
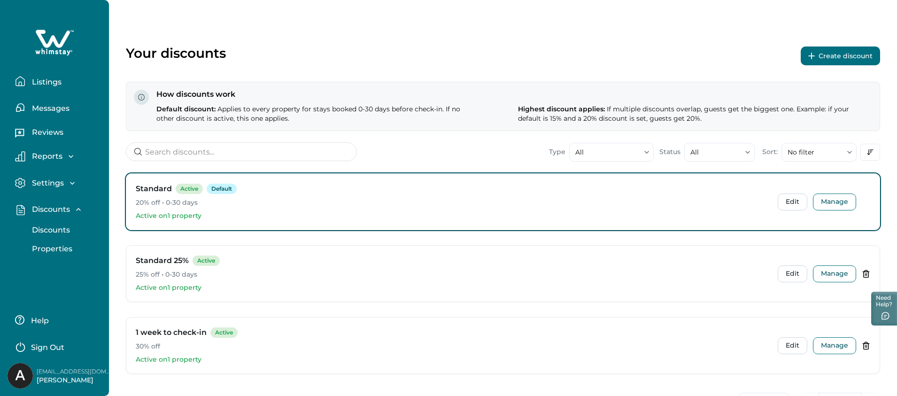
click at [43, 225] on button "Discounts" at bounding box center [65, 230] width 86 height 19
click at [53, 251] on p "Properties" at bounding box center [50, 248] width 43 height 9
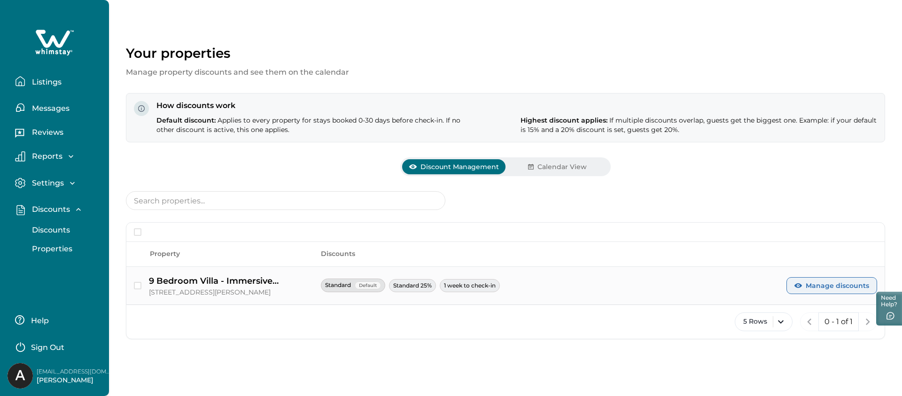
click at [813, 290] on button "Manage discounts" at bounding box center [831, 285] width 91 height 17
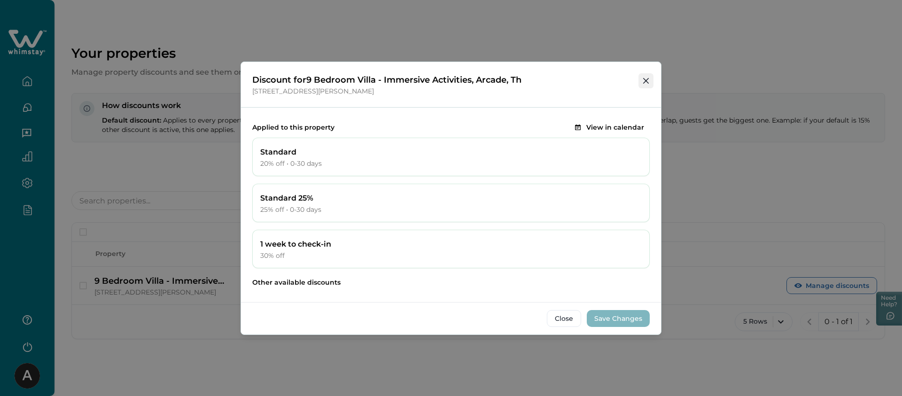
click at [642, 85] on button "Close" at bounding box center [645, 80] width 15 height 15
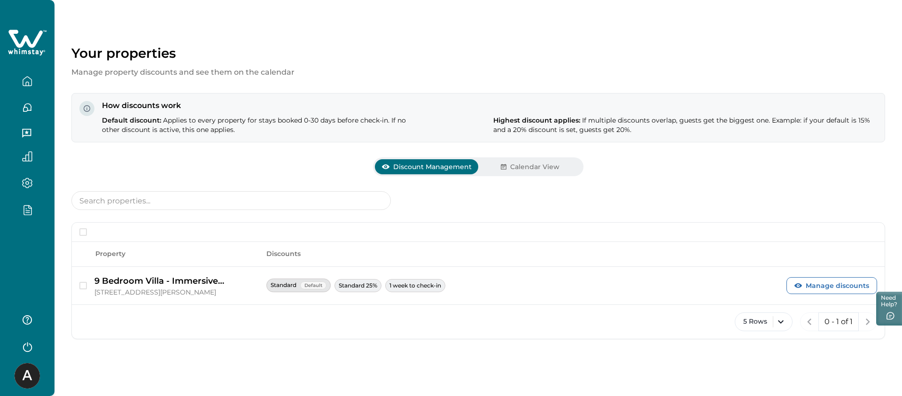
click at [506, 182] on div "Property Discounts 9 Bedroom Villa - Immersive Activities, Arcade, Th [STREET_A…" at bounding box center [478, 265] width 814 height 178
click at [500, 171] on button "Calendar View" at bounding box center [529, 166] width 103 height 15
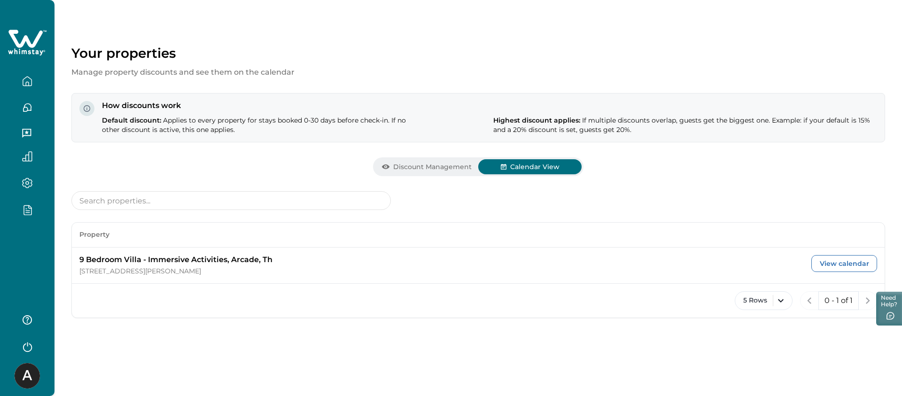
click at [423, 167] on button "Discount Management" at bounding box center [426, 166] width 103 height 15
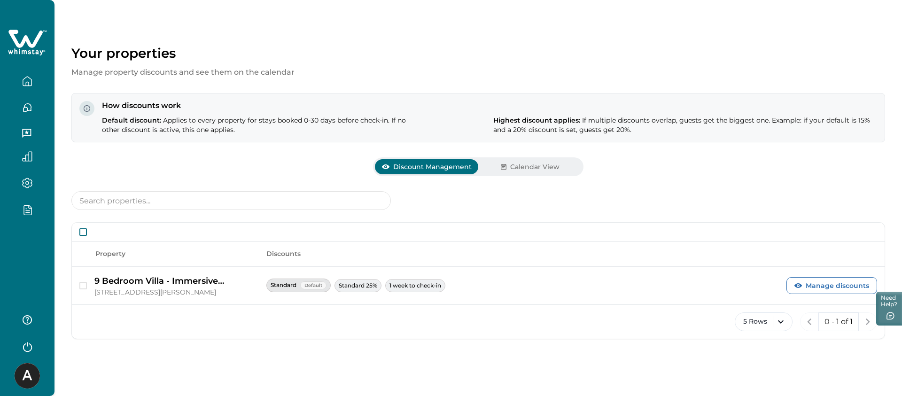
click at [82, 231] on span at bounding box center [83, 232] width 8 height 8
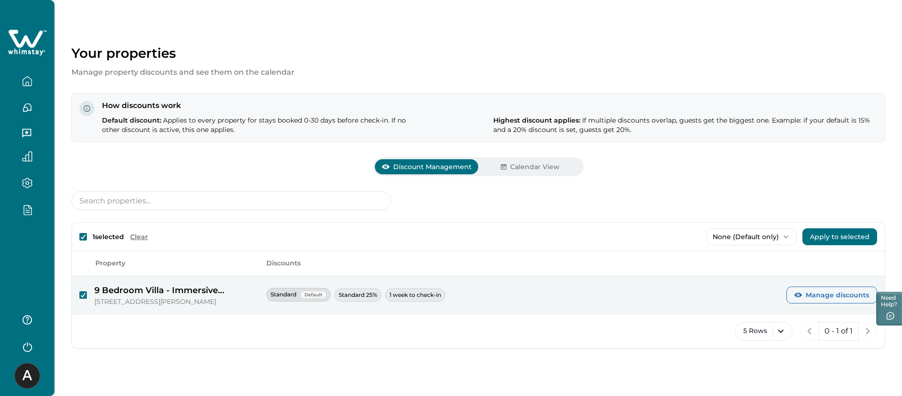
click at [182, 232] on div "1 selected Clear None (Default only) None (Default only) 1 week to check-in Sta…" at bounding box center [478, 237] width 813 height 28
click at [743, 238] on p "None (Default only)" at bounding box center [746, 237] width 67 height 8
click at [661, 220] on div "1 selected Clear None (Default only) None (Default only) 1 week to check-in Sta…" at bounding box center [478, 269] width 814 height 157
click at [804, 298] on button "Manage discounts" at bounding box center [831, 295] width 91 height 17
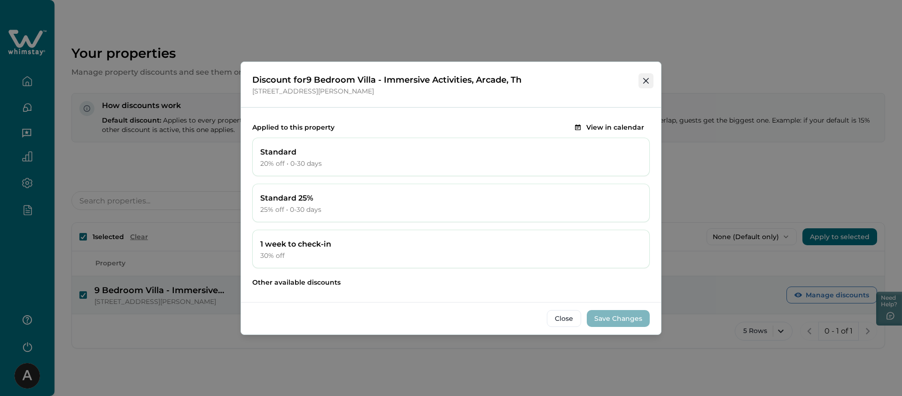
click at [645, 81] on icon "Close" at bounding box center [646, 81] width 6 height 6
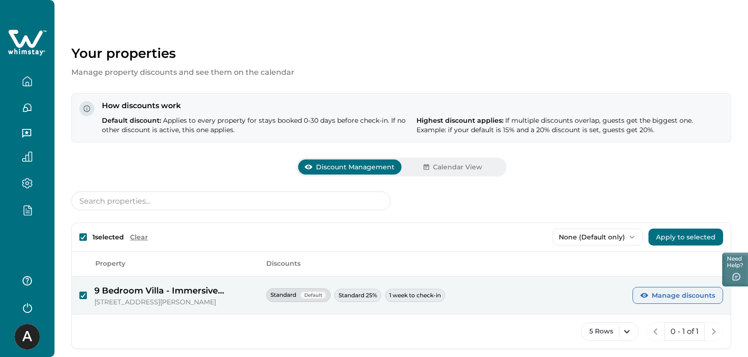
click at [650, 295] on button "Manage discounts" at bounding box center [678, 295] width 91 height 17
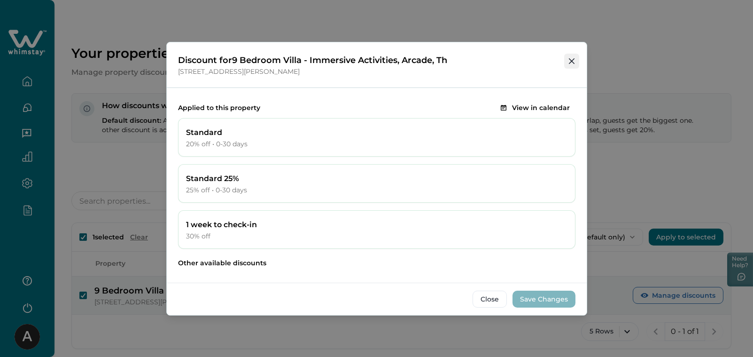
click at [571, 67] on button "Close" at bounding box center [571, 61] width 15 height 15
